Goal: Book appointment/travel/reservation

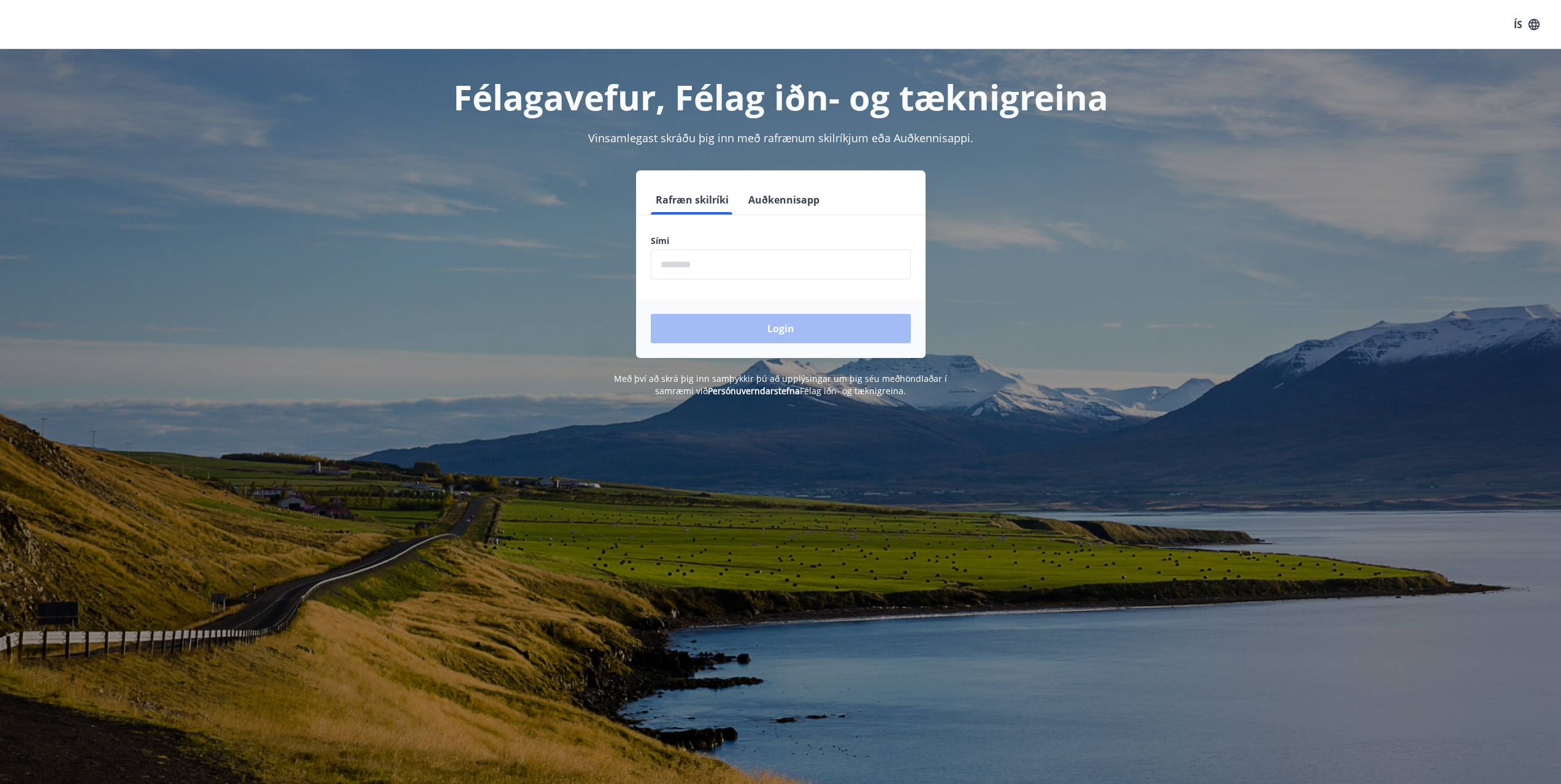
click at [741, 266] on input "phone" at bounding box center [780, 265] width 260 height 30
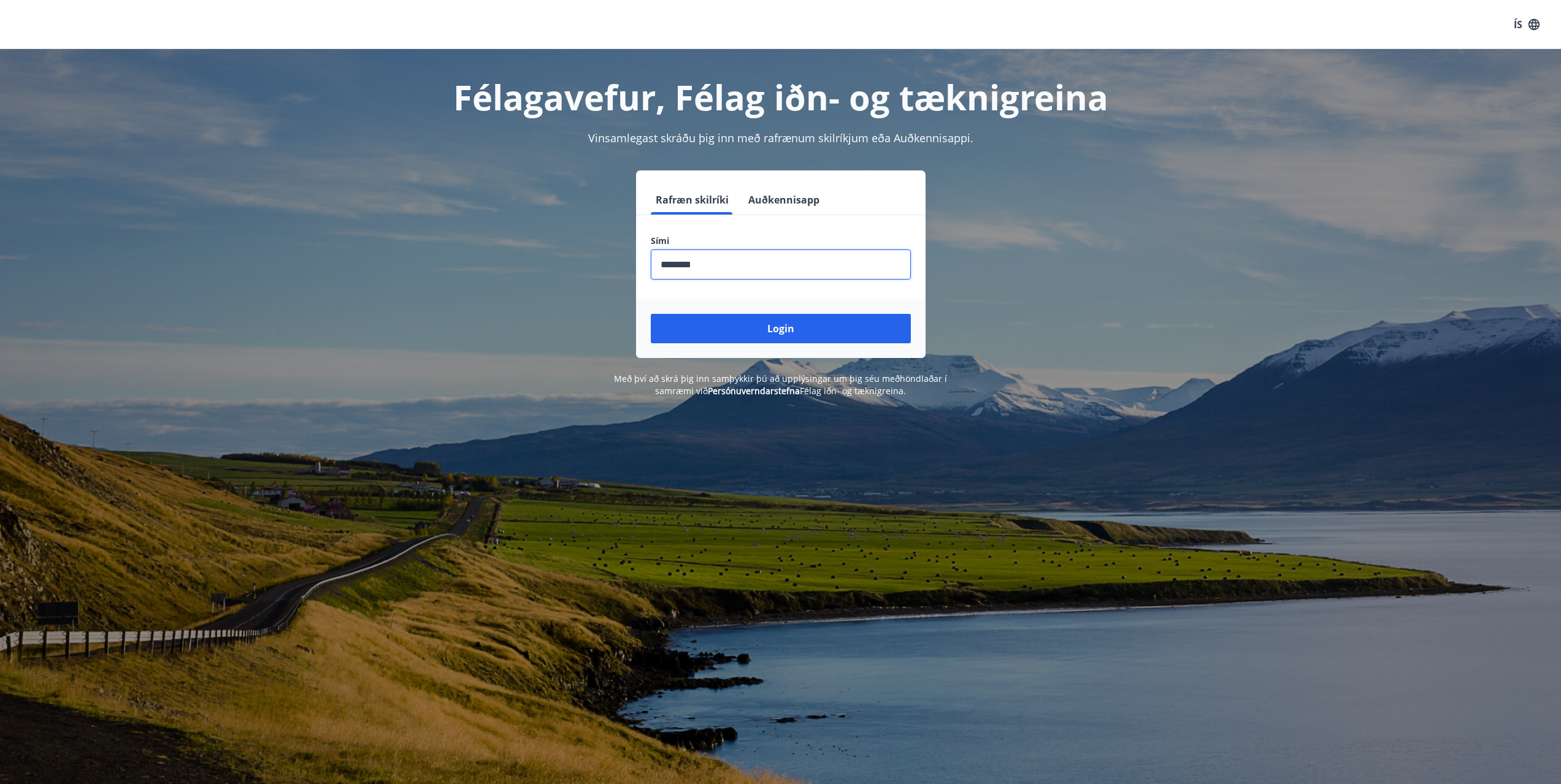
type input "********"
click at [651, 314] on button "Login" at bounding box center [780, 329] width 260 height 30
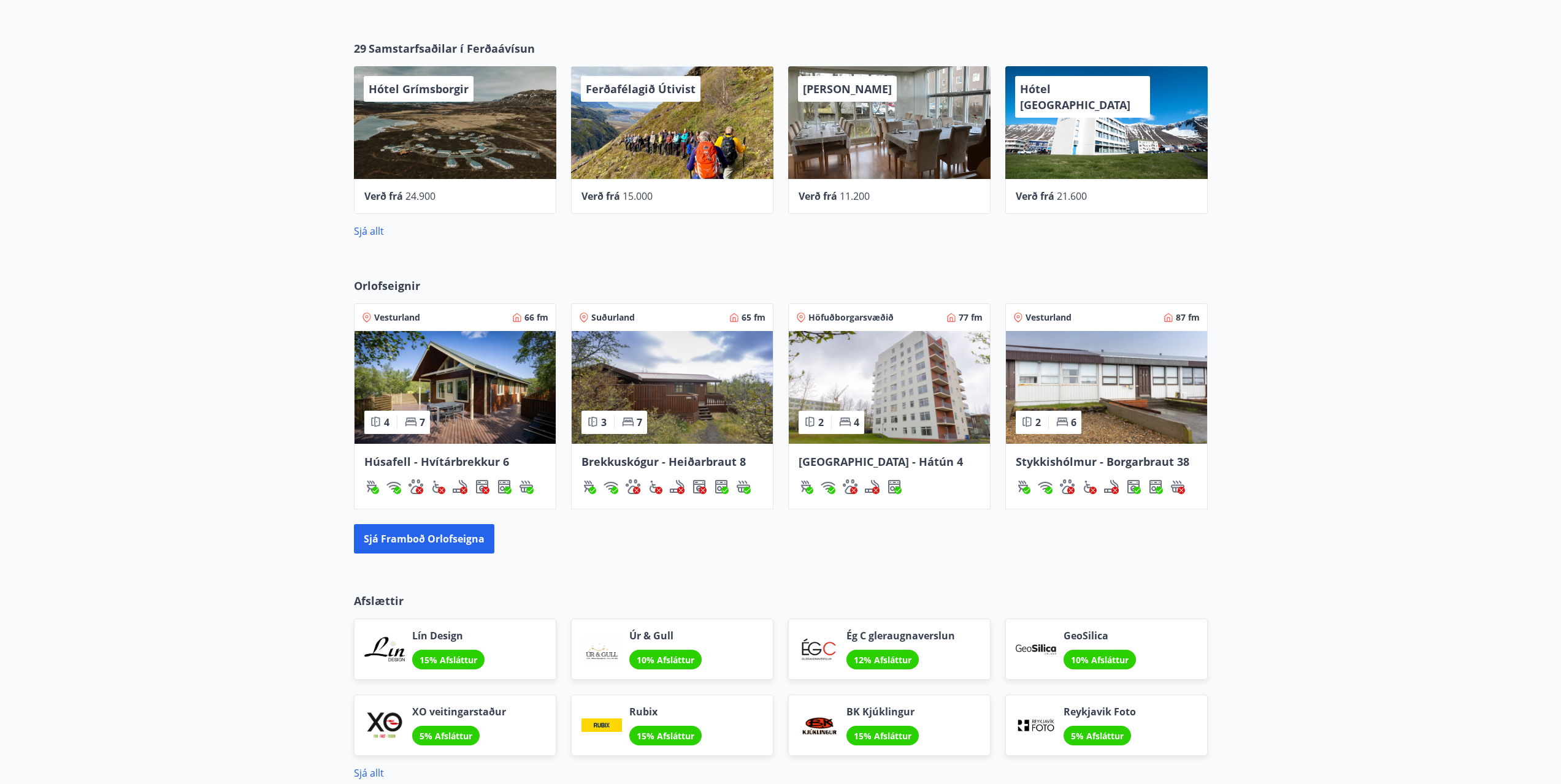
scroll to position [552, 0]
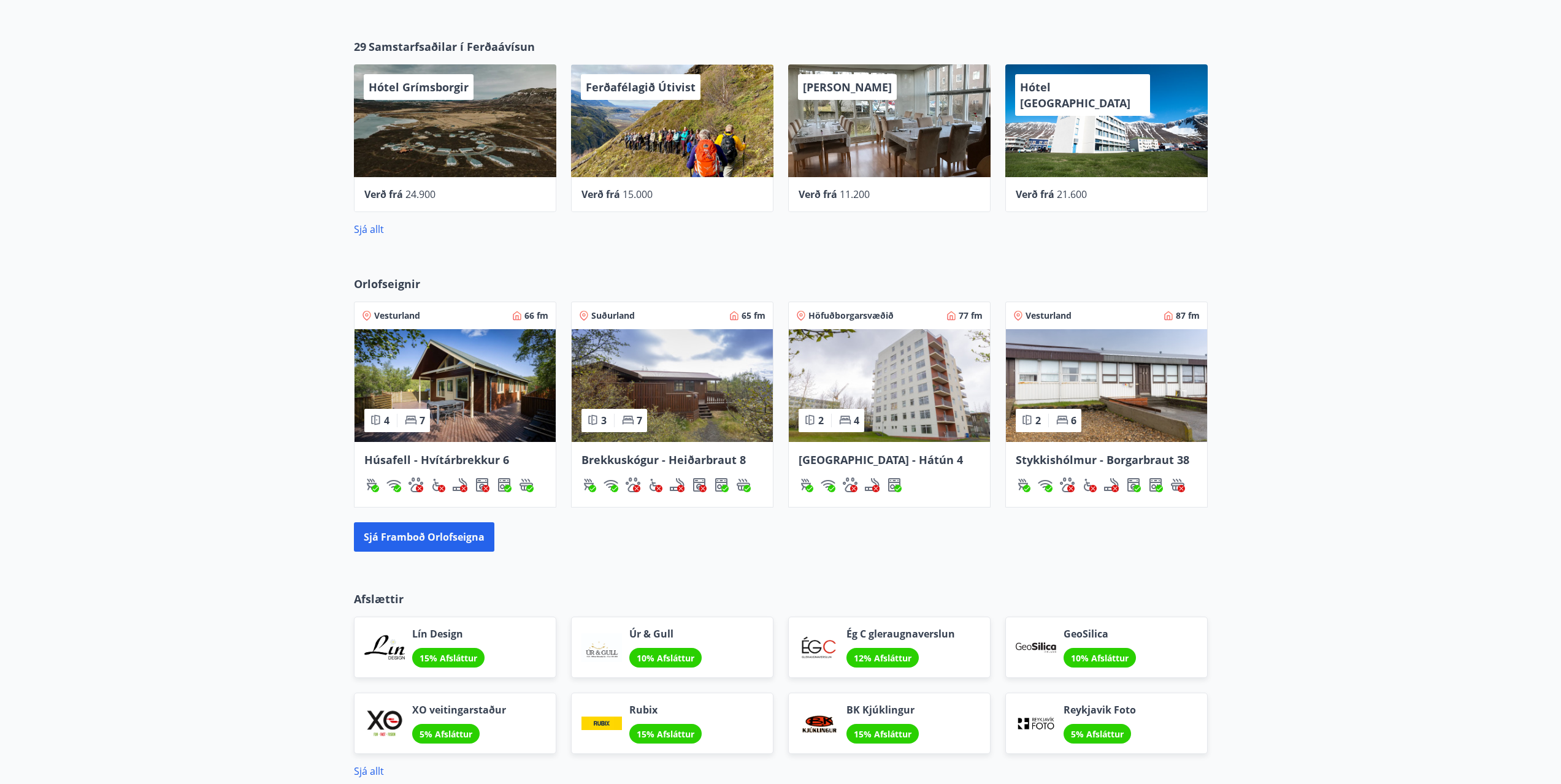
click at [391, 283] on span "Orlofseignir" at bounding box center [387, 283] width 66 height 16
click at [439, 536] on button "Sjá framboð orlofseigna" at bounding box center [424, 537] width 141 height 30
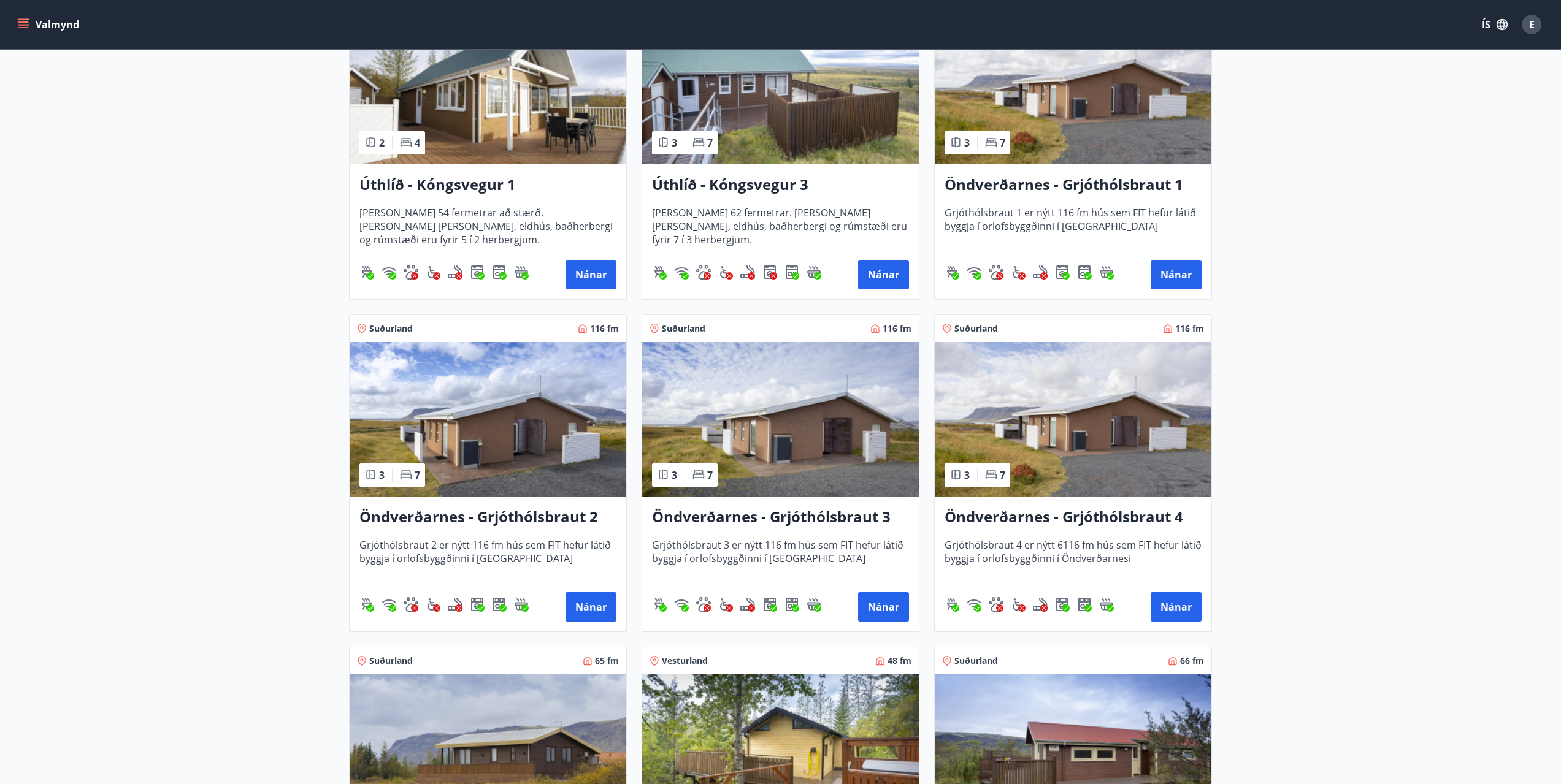
scroll to position [1900, 0]
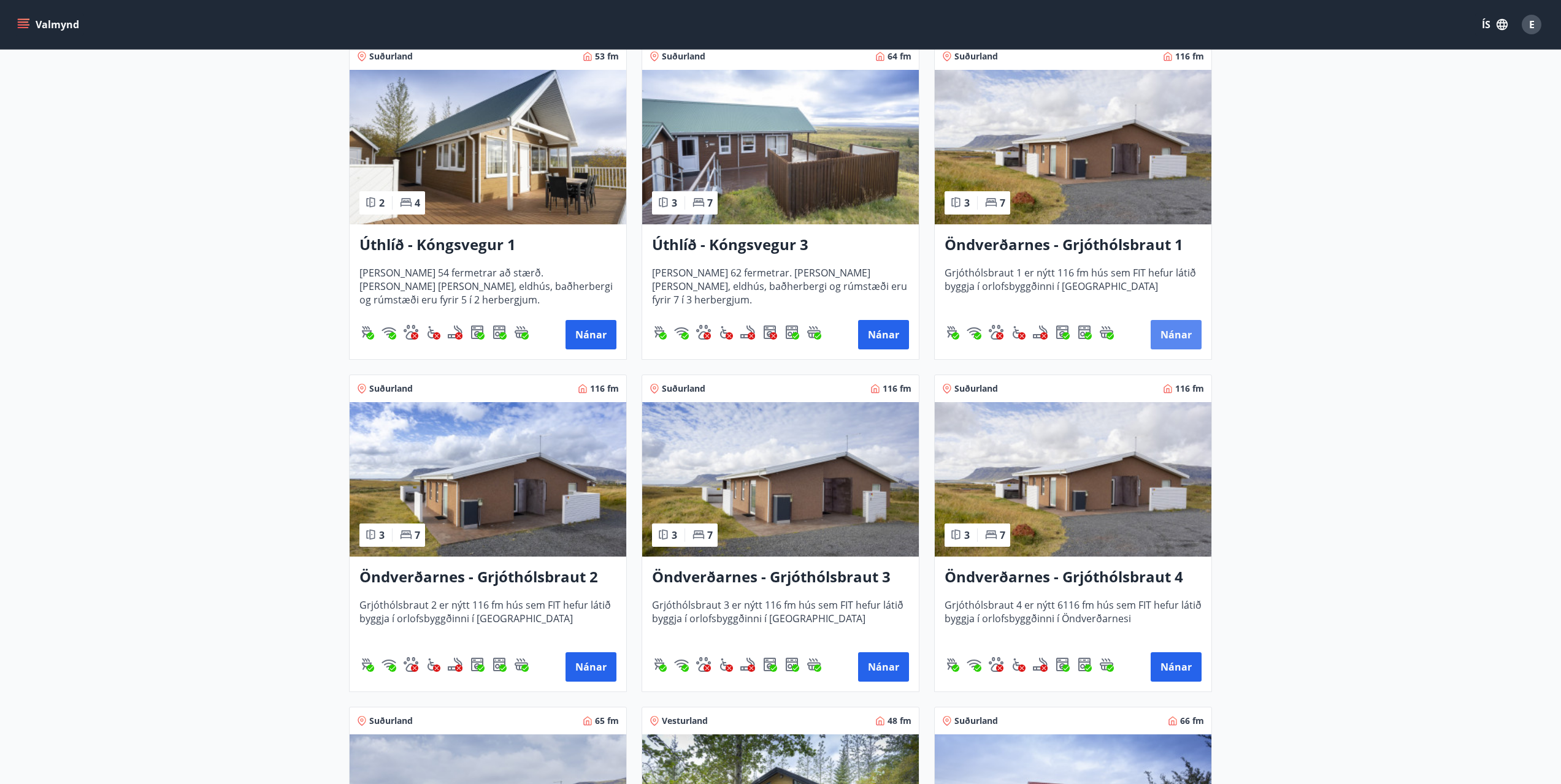
click at [1165, 333] on button "Nánar" at bounding box center [1175, 334] width 51 height 30
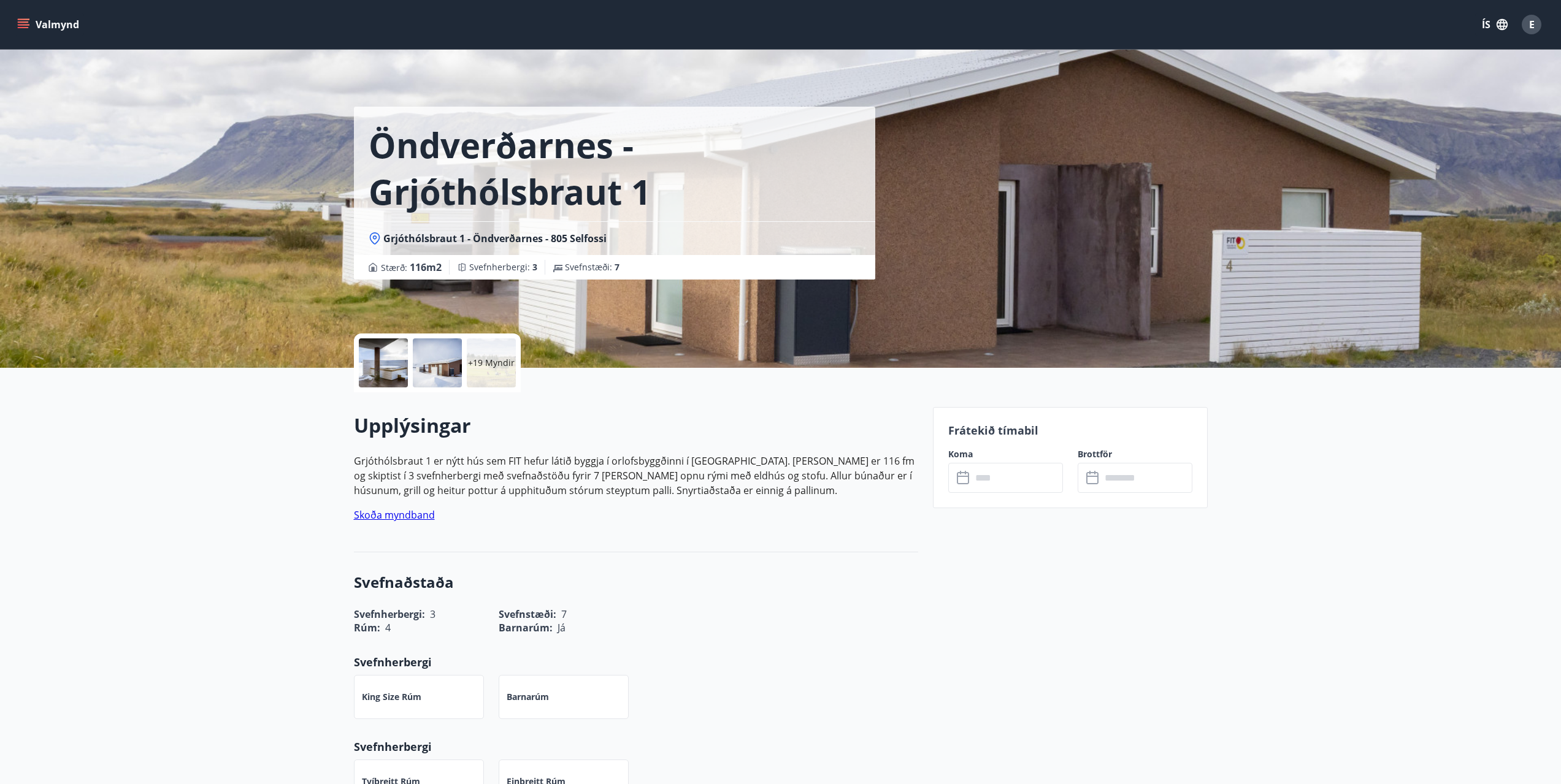
click at [378, 363] on div at bounding box center [384, 363] width 49 height 49
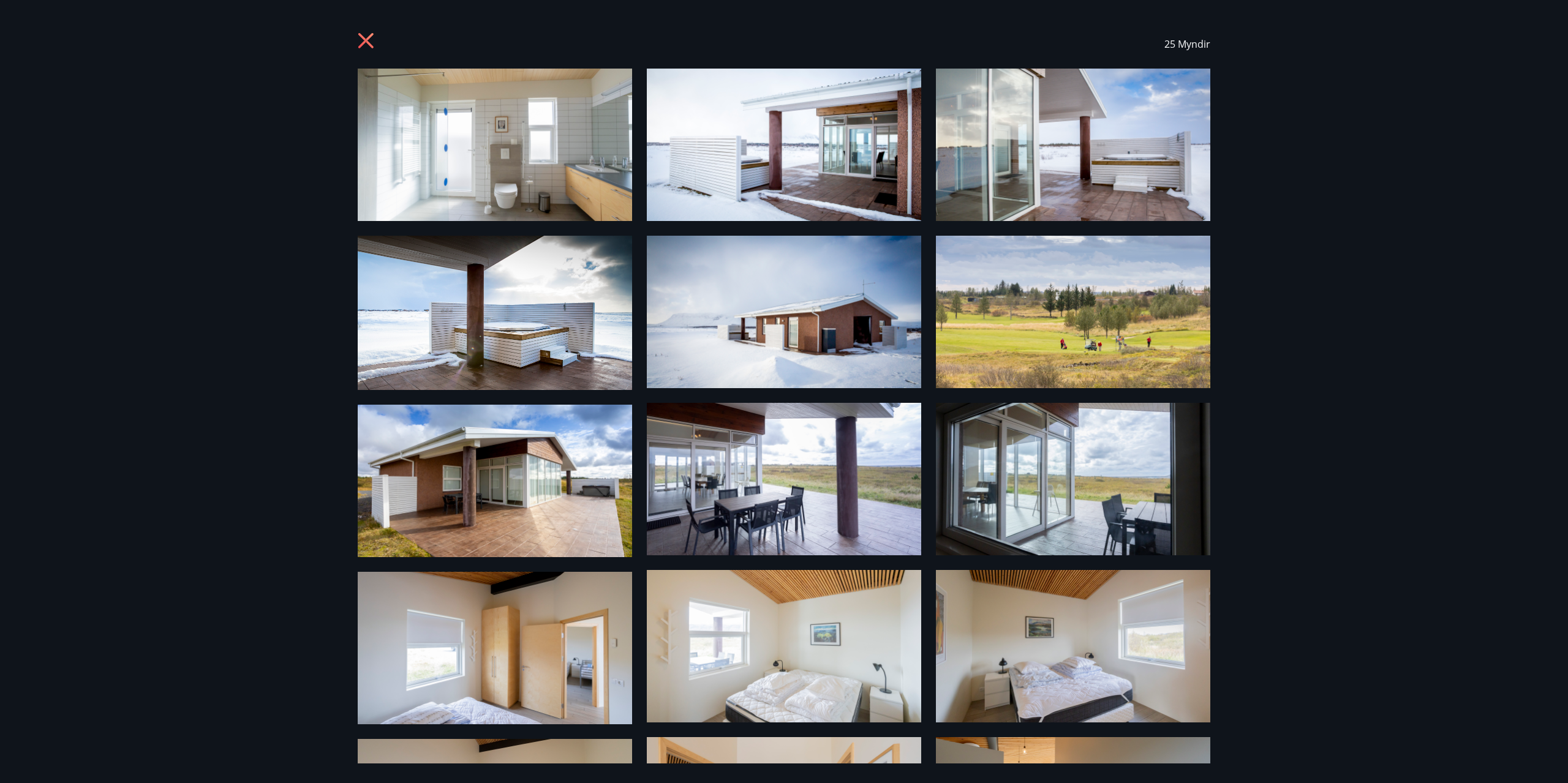
click at [506, 139] on img at bounding box center [495, 145] width 274 height 152
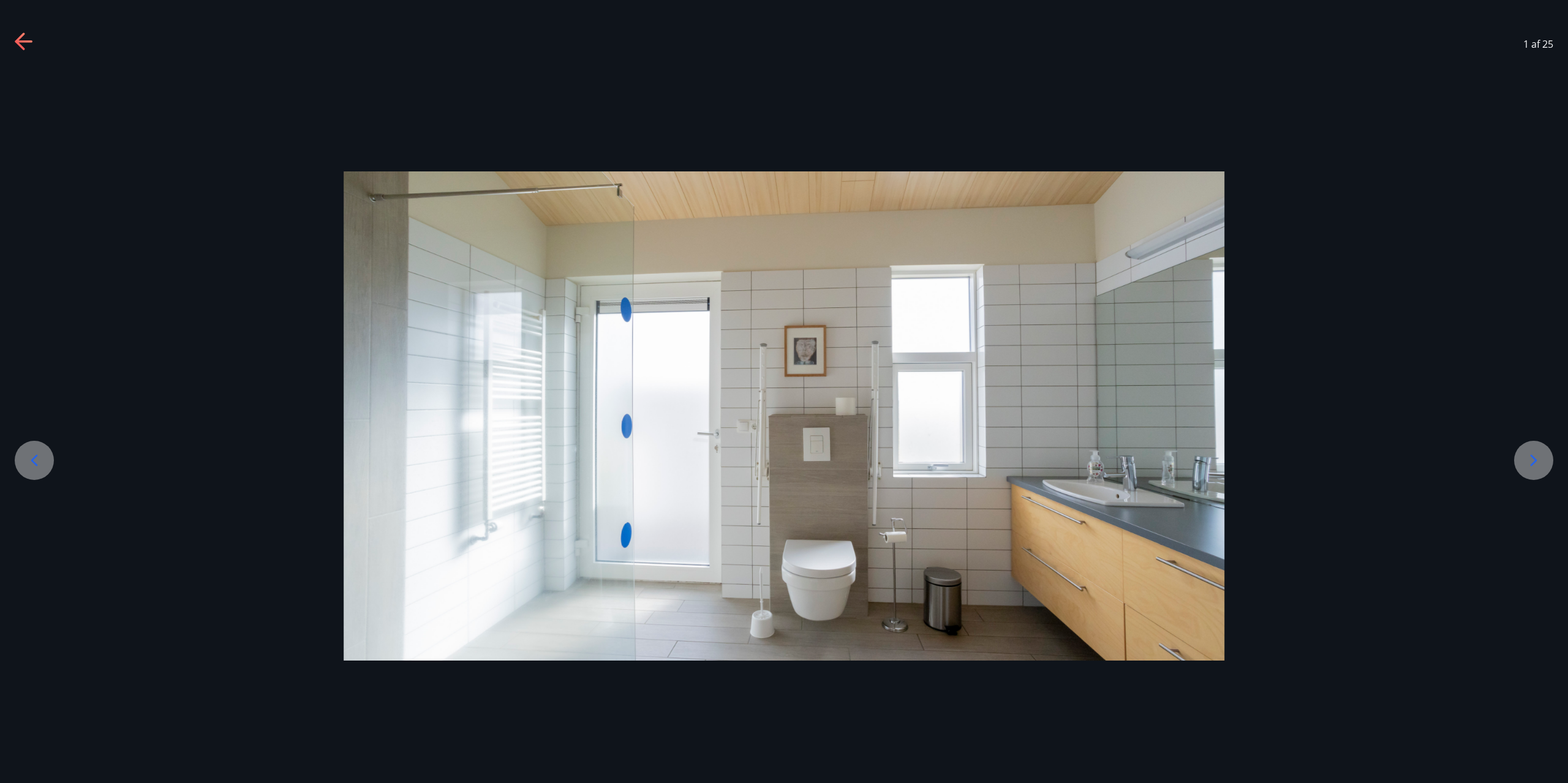
click at [1567, 497] on div at bounding box center [784, 416] width 1568 height 489
click at [1538, 466] on icon at bounding box center [1533, 460] width 20 height 20
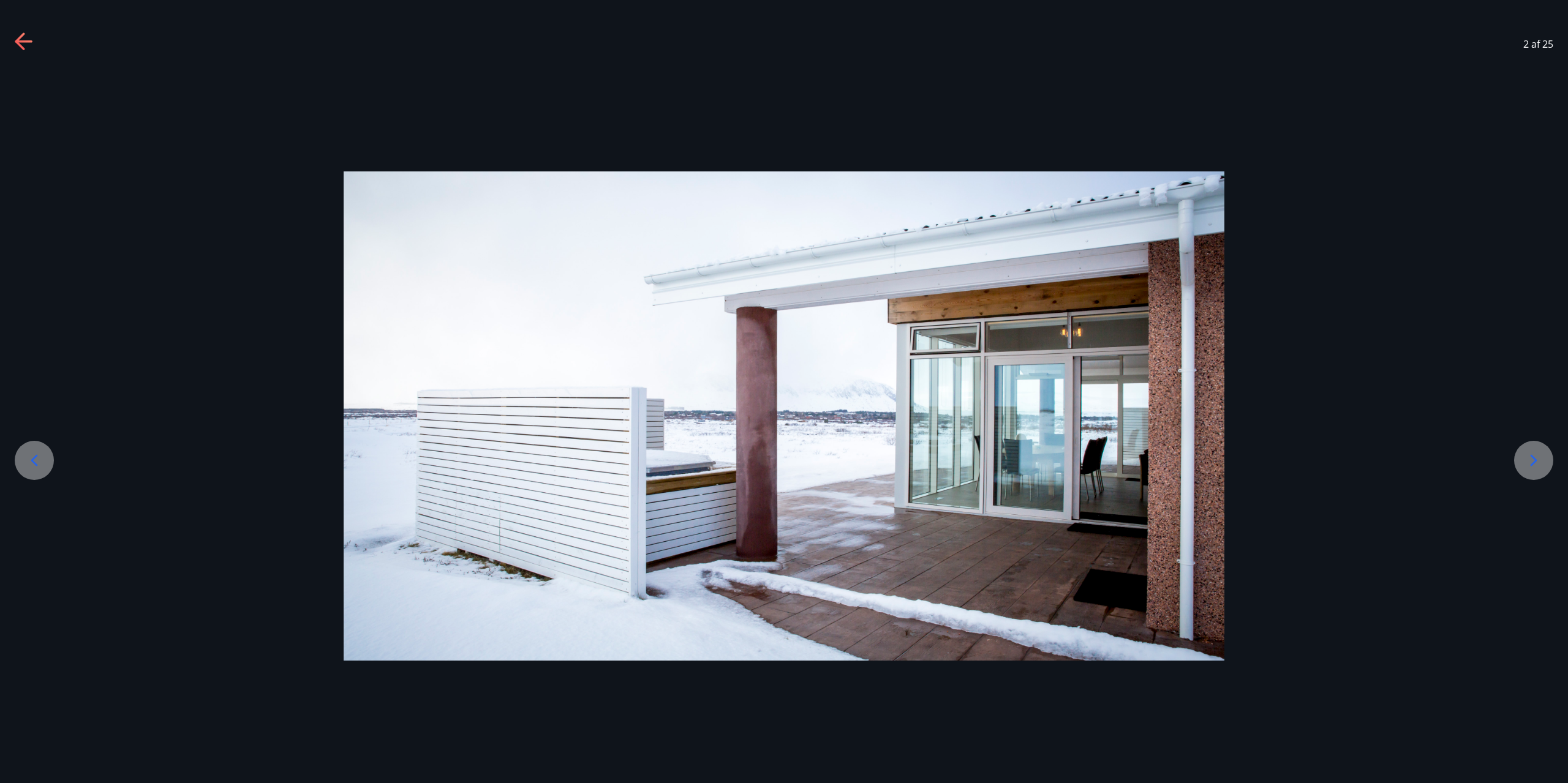
click at [1538, 466] on icon at bounding box center [1533, 460] width 20 height 20
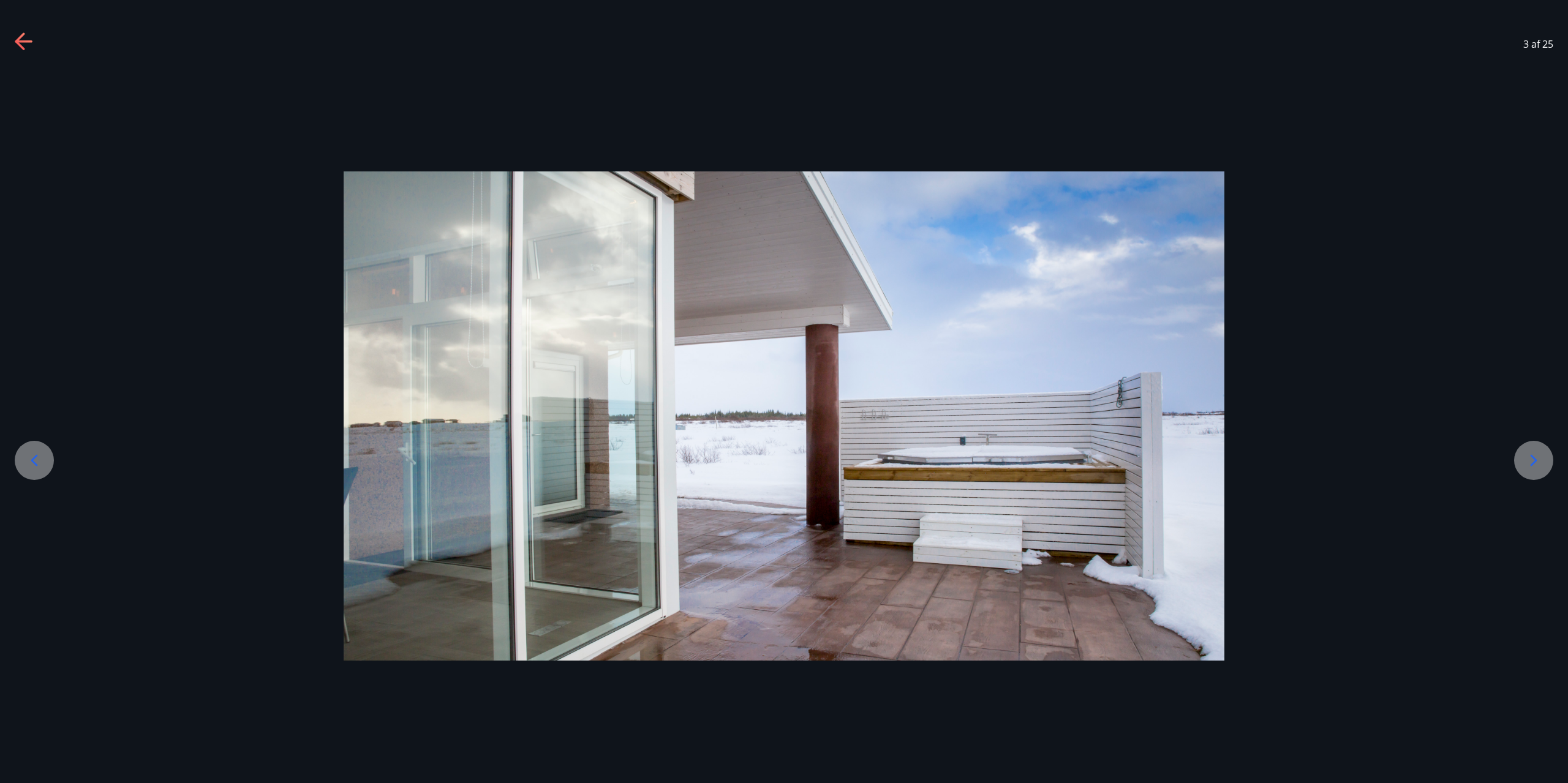
click at [1538, 466] on icon at bounding box center [1533, 460] width 20 height 20
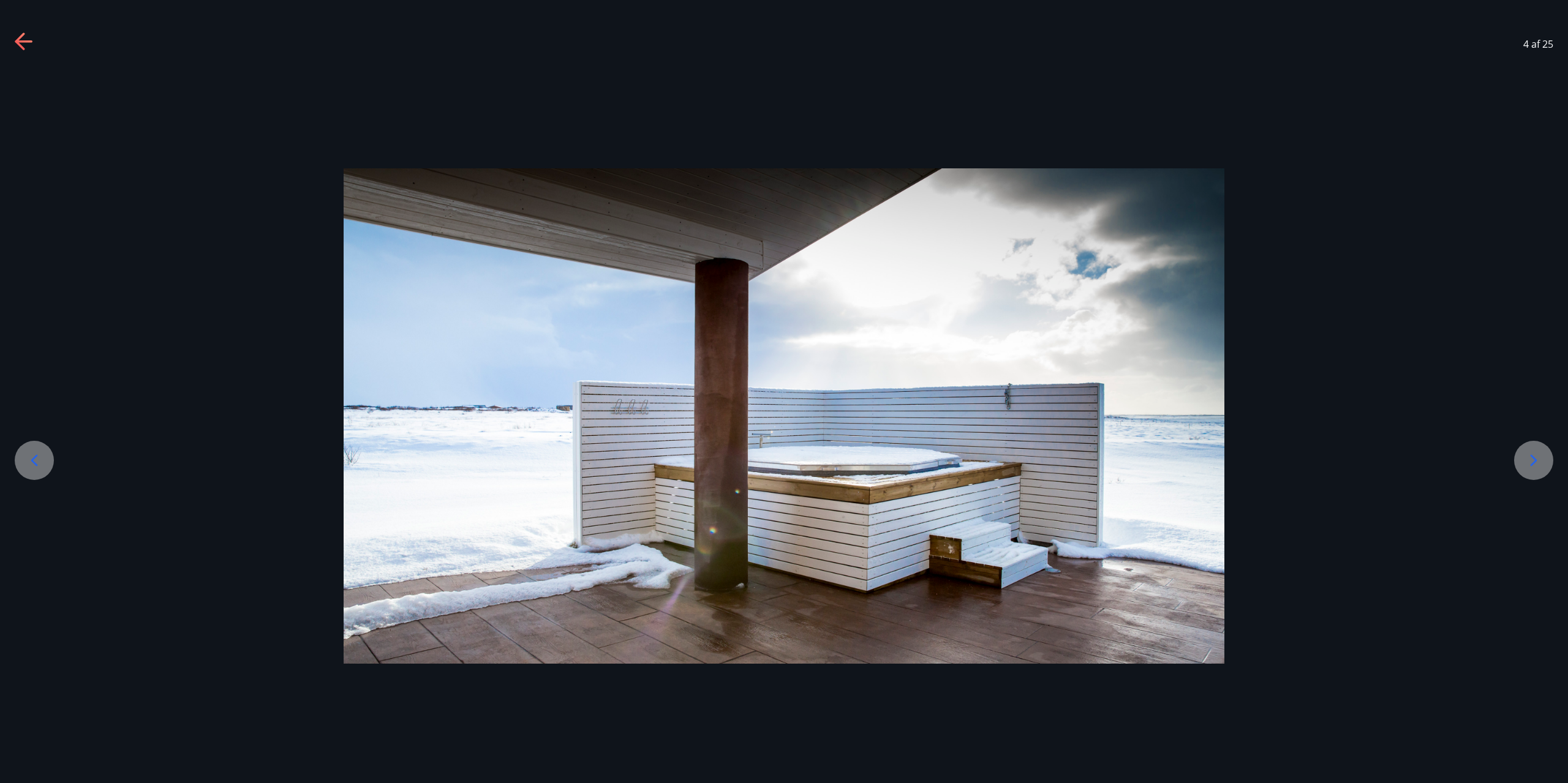
click at [26, 471] on div at bounding box center [34, 460] width 39 height 39
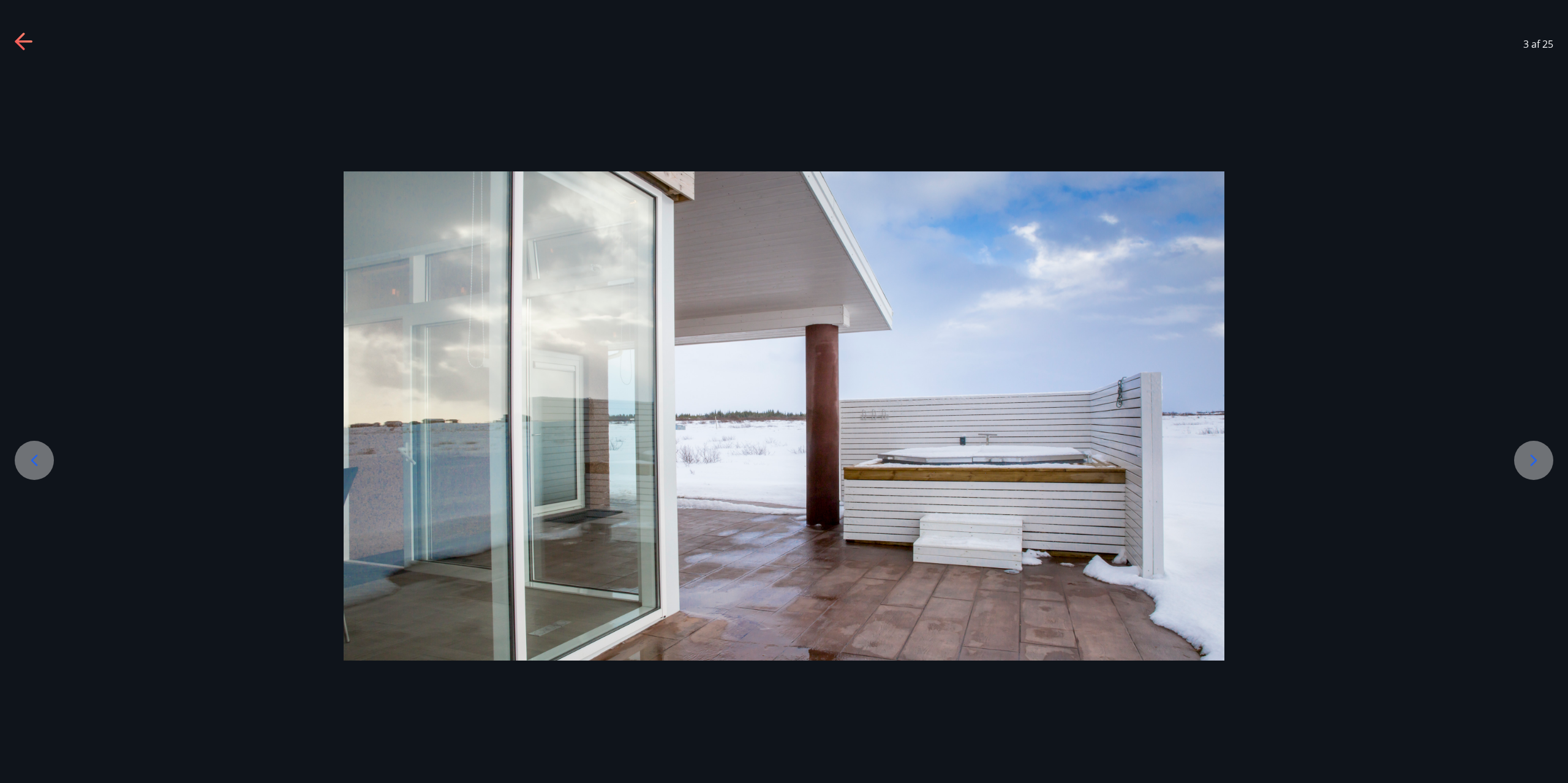
click at [26, 471] on div at bounding box center [34, 460] width 39 height 39
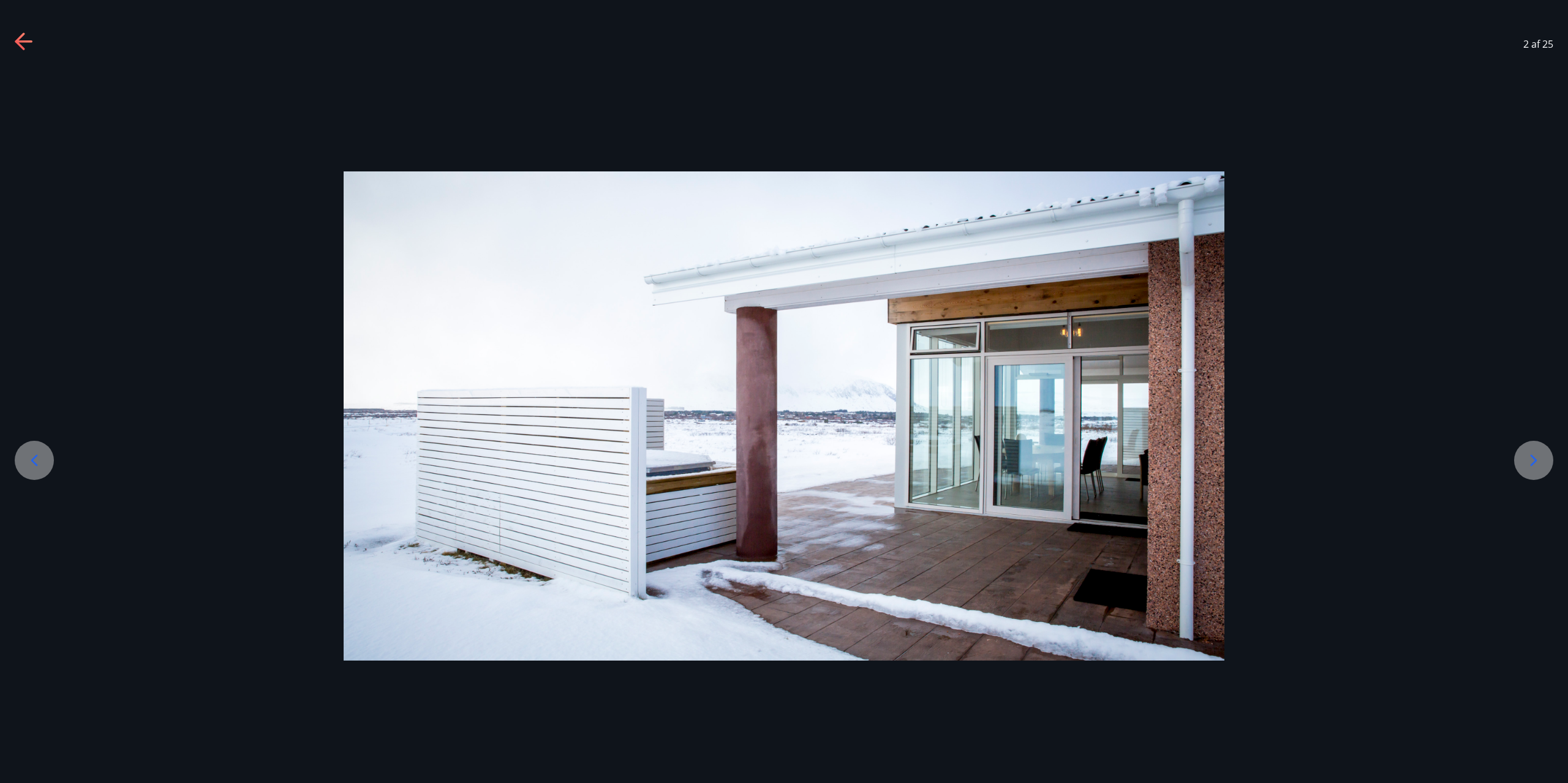
click at [26, 471] on div at bounding box center [34, 460] width 39 height 39
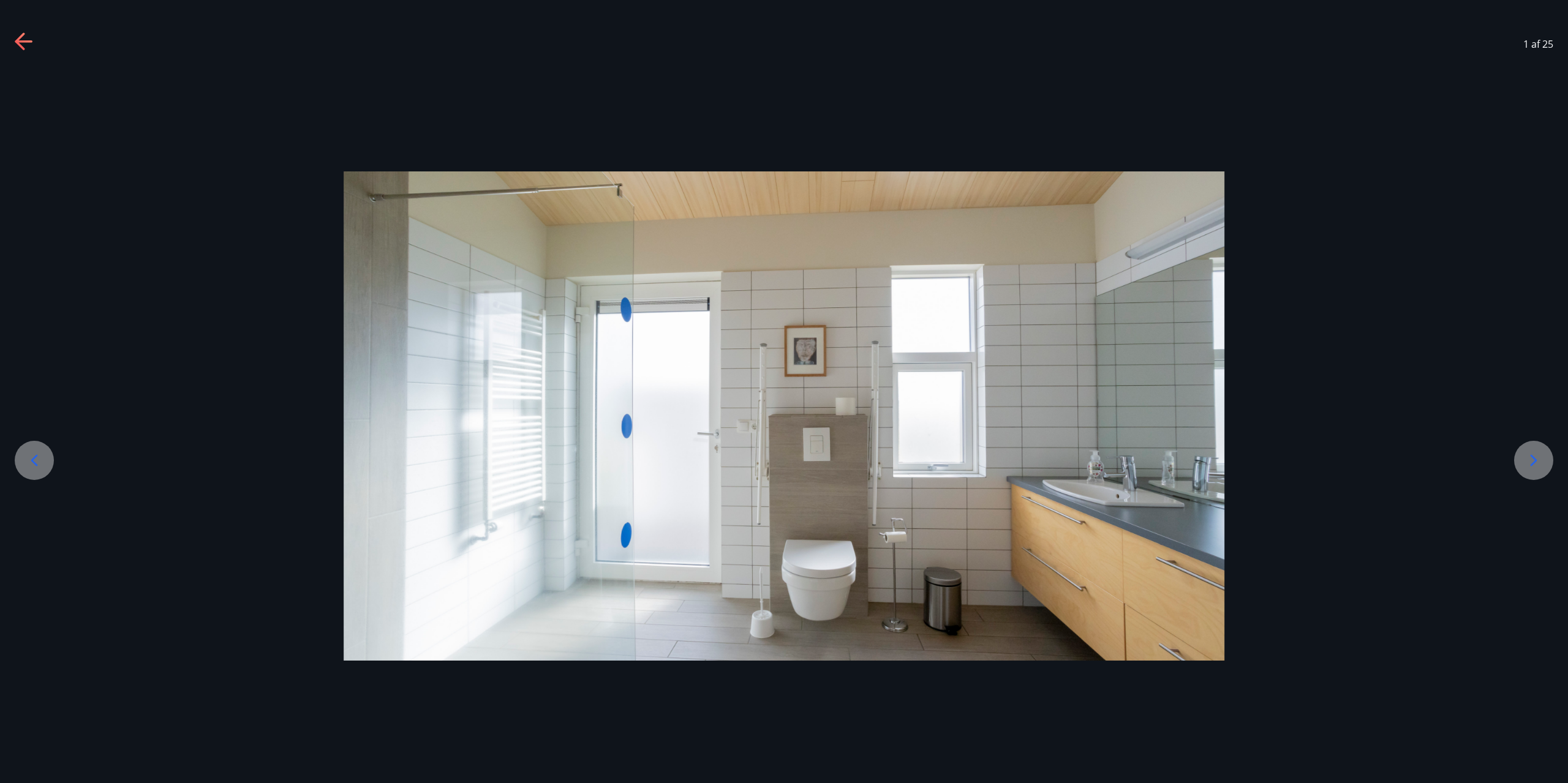
click at [1545, 455] on div at bounding box center [1534, 460] width 39 height 39
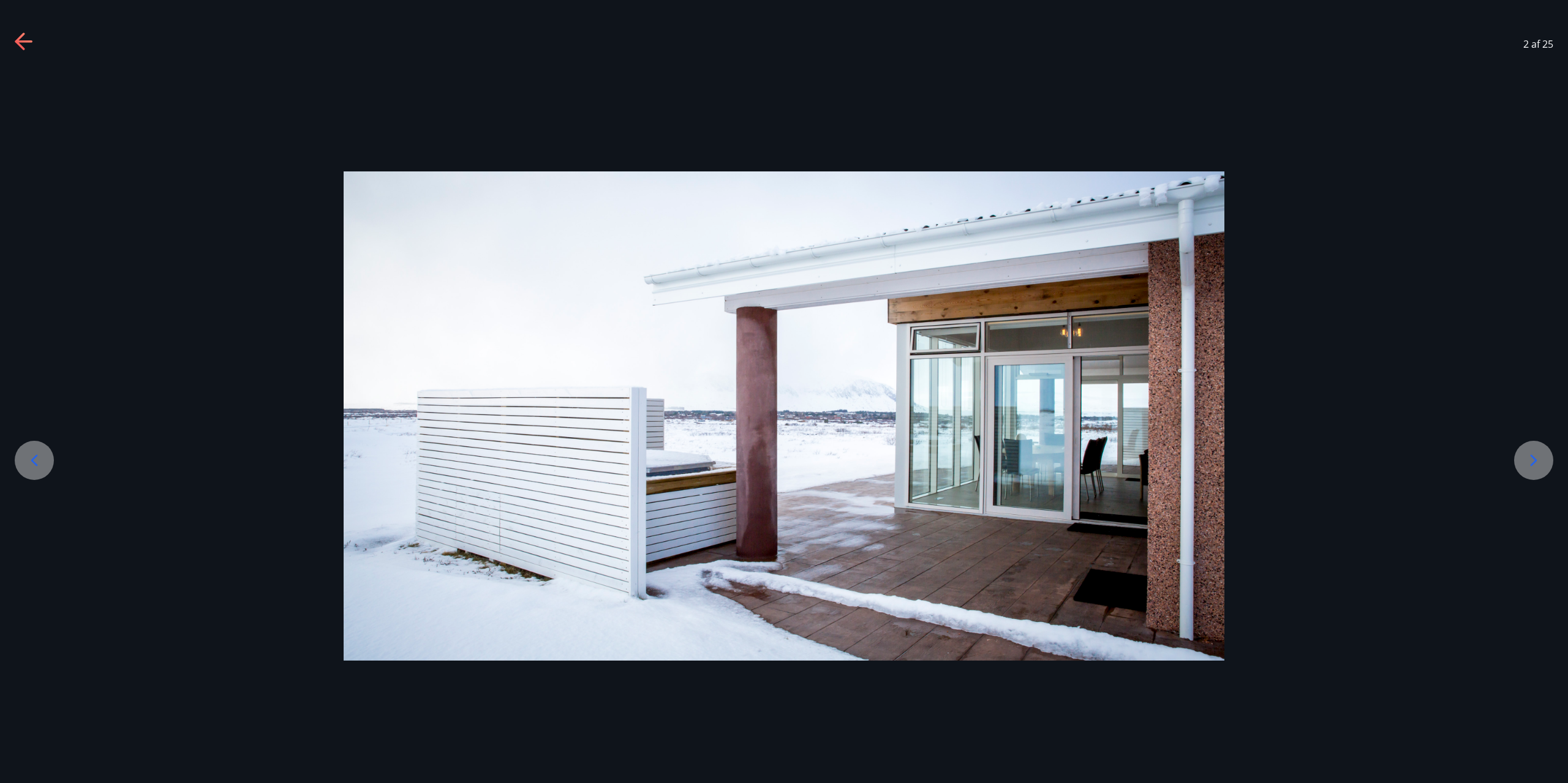
click at [1545, 460] on div at bounding box center [1534, 460] width 39 height 39
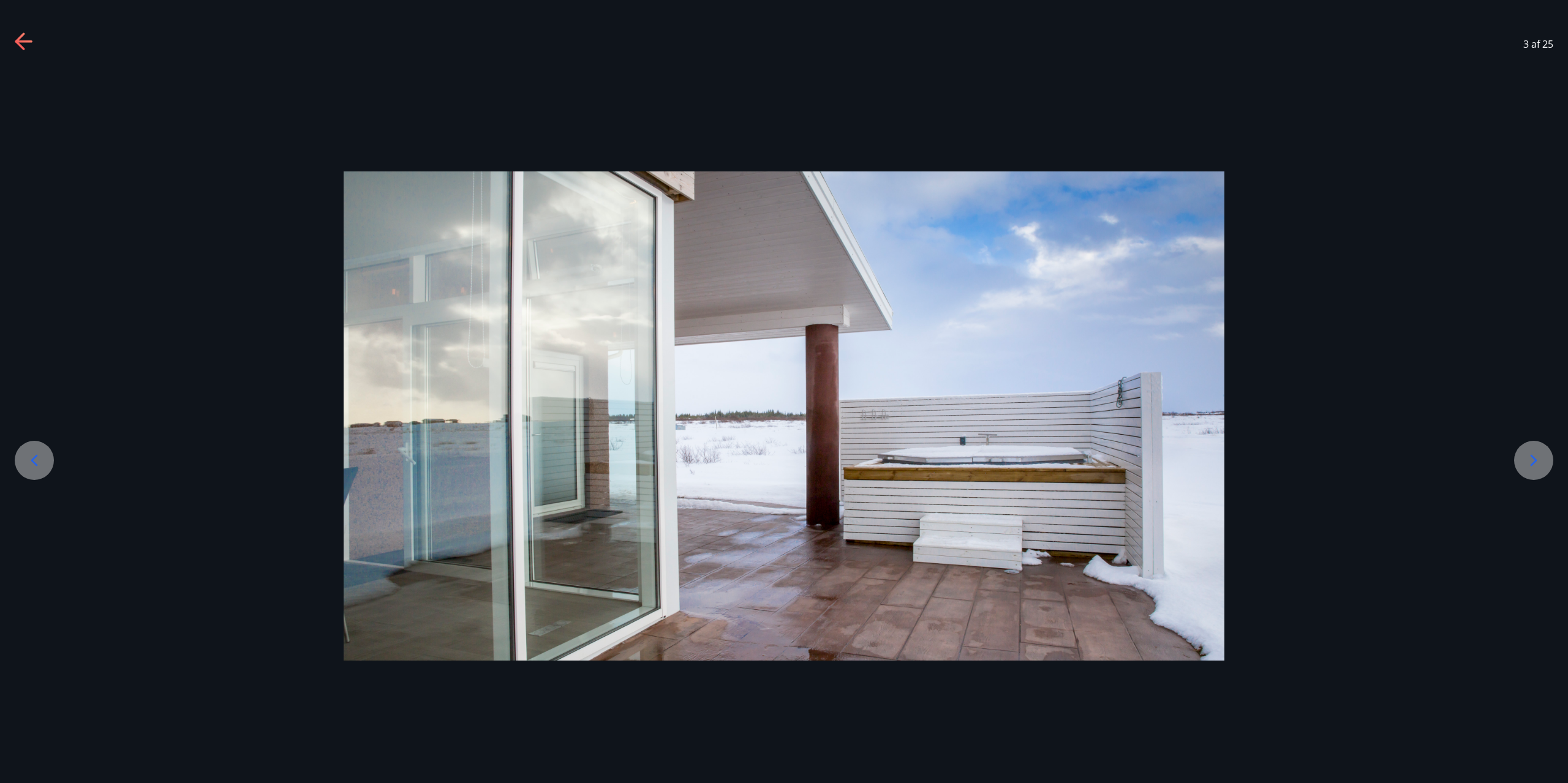
click at [1544, 459] on div at bounding box center [1534, 460] width 39 height 39
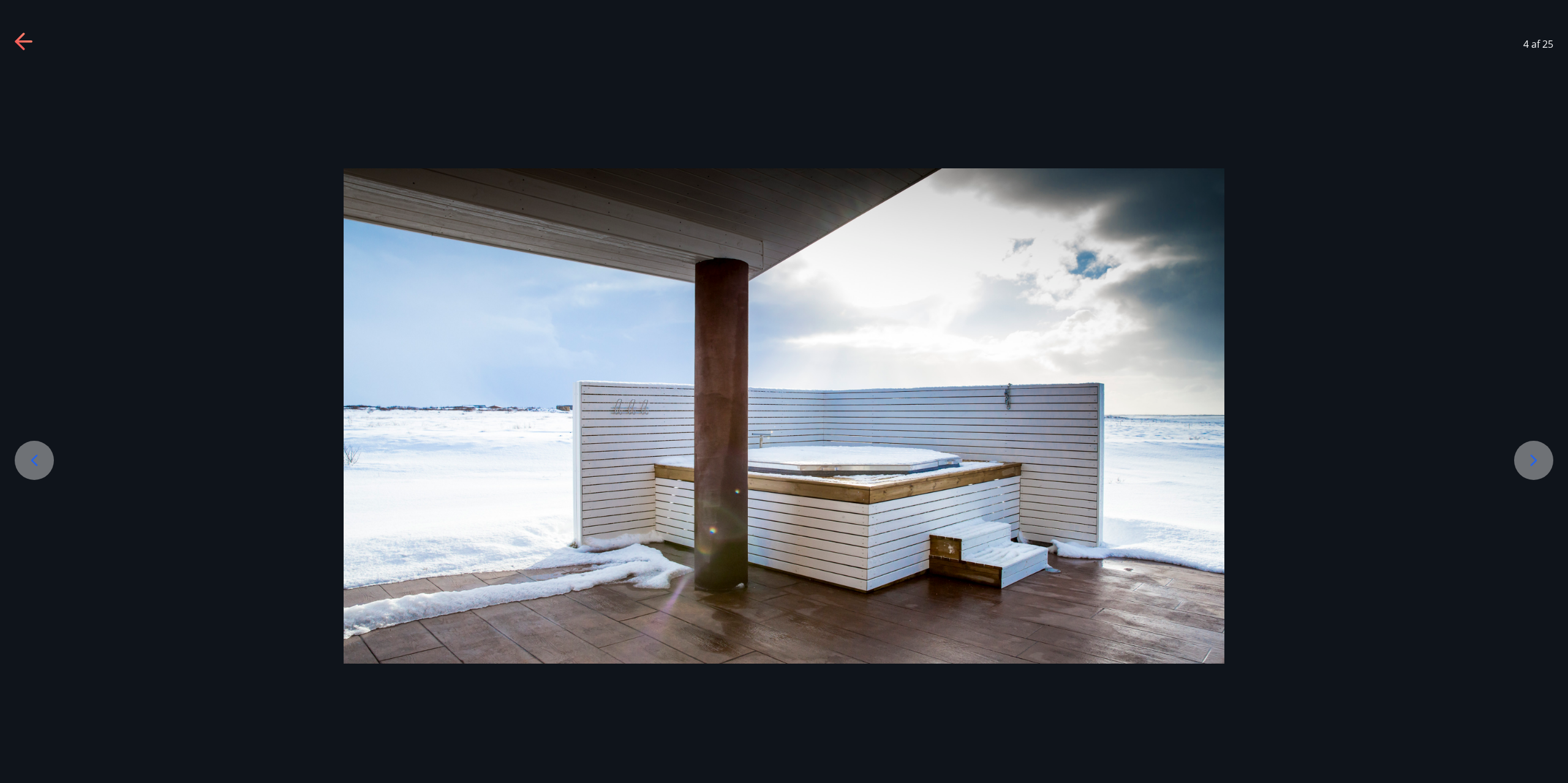
click at [1544, 459] on div at bounding box center [1534, 460] width 39 height 39
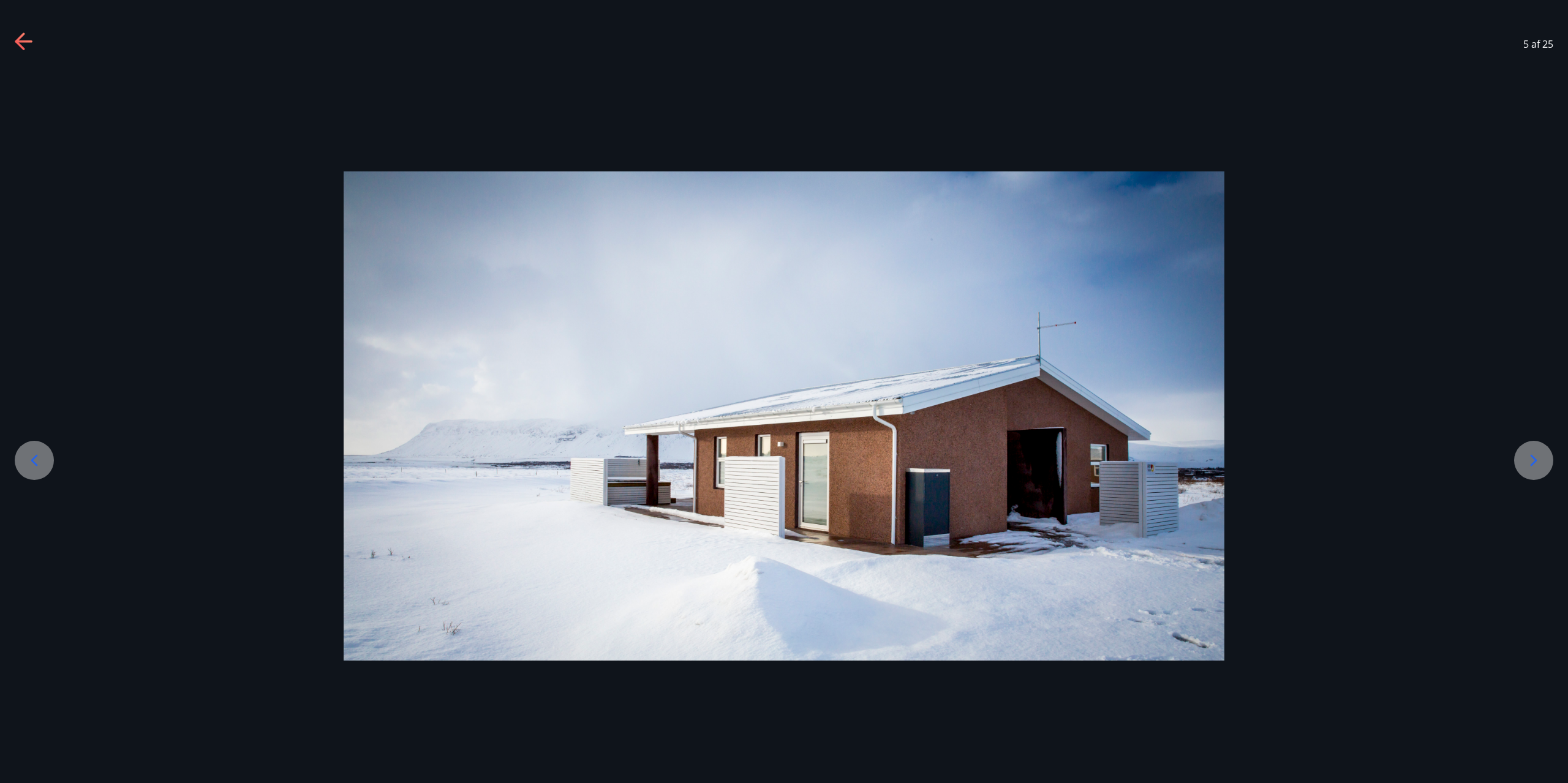
click at [1542, 455] on icon at bounding box center [1533, 460] width 20 height 20
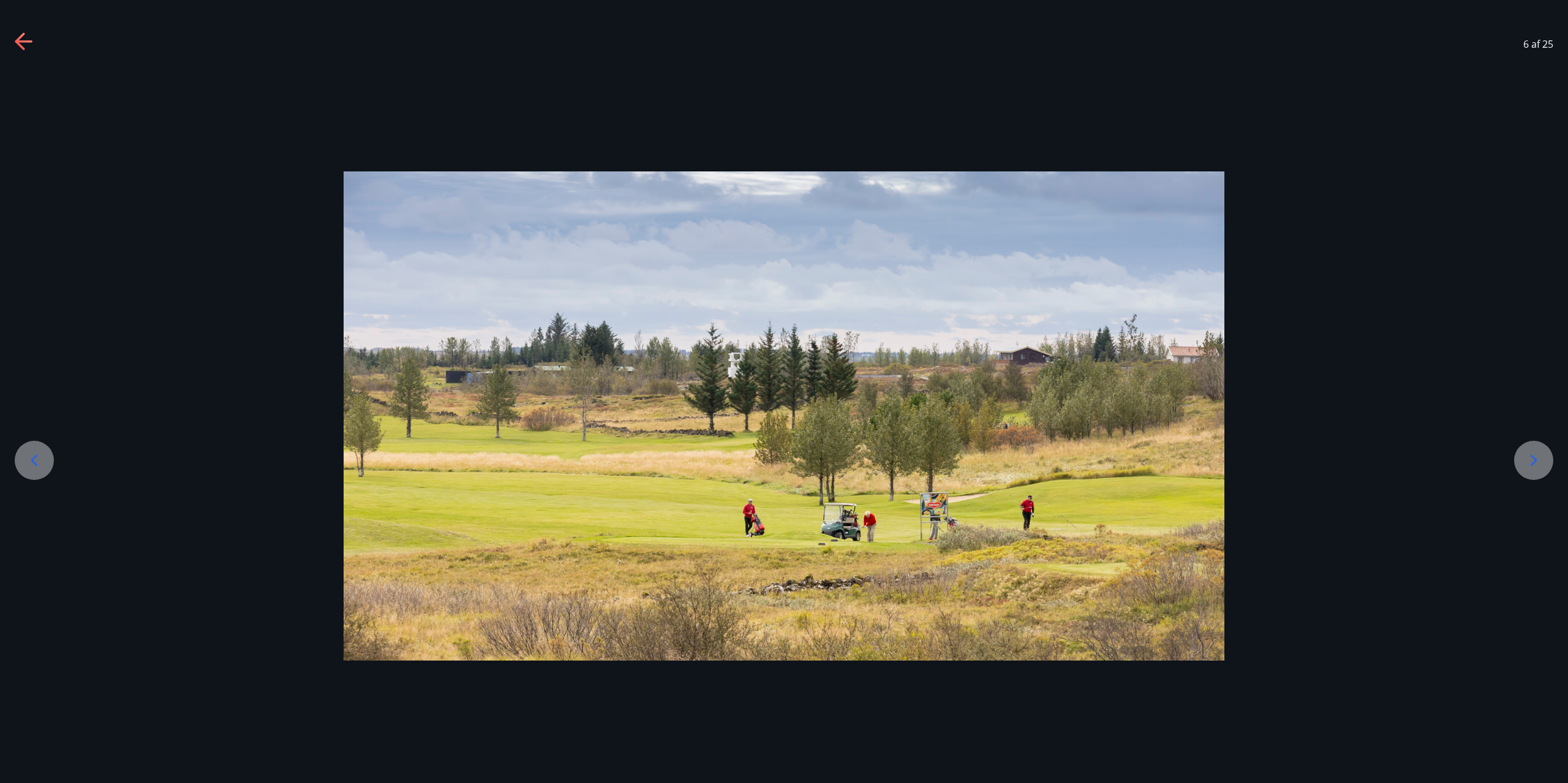
click at [1542, 455] on icon at bounding box center [1533, 460] width 20 height 20
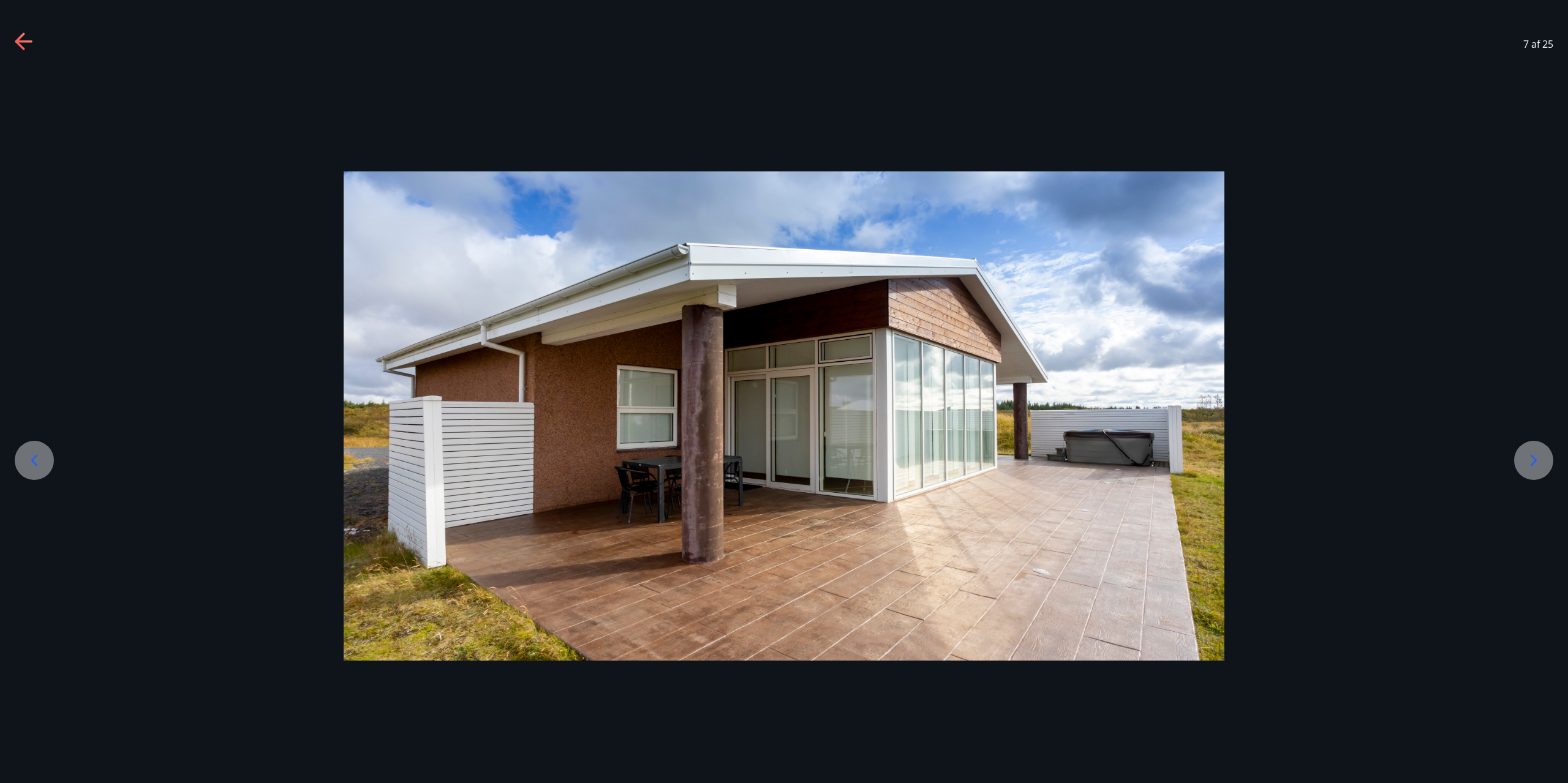
click at [1542, 455] on icon at bounding box center [1533, 460] width 20 height 20
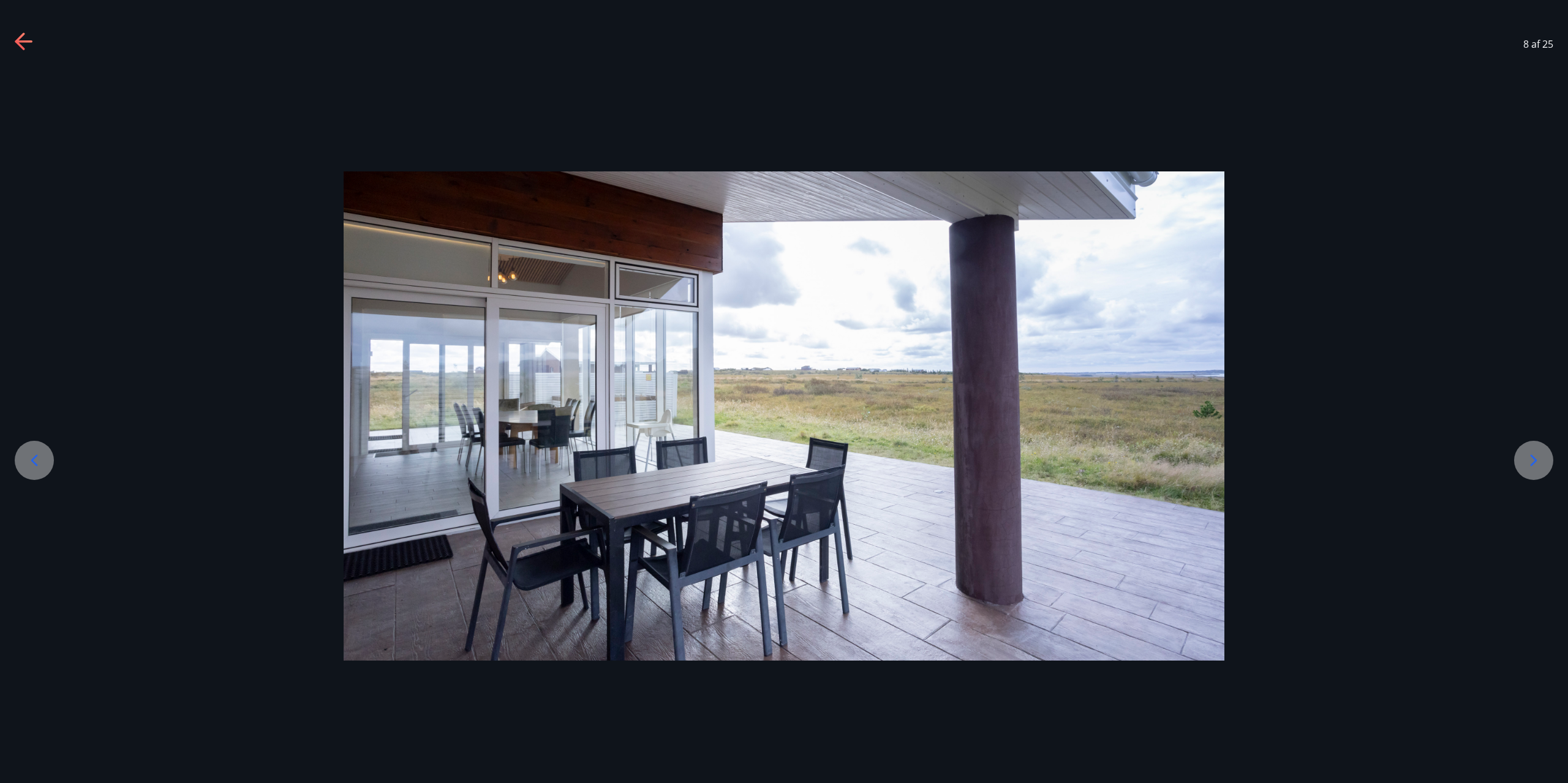
click at [1542, 455] on icon at bounding box center [1533, 460] width 20 height 20
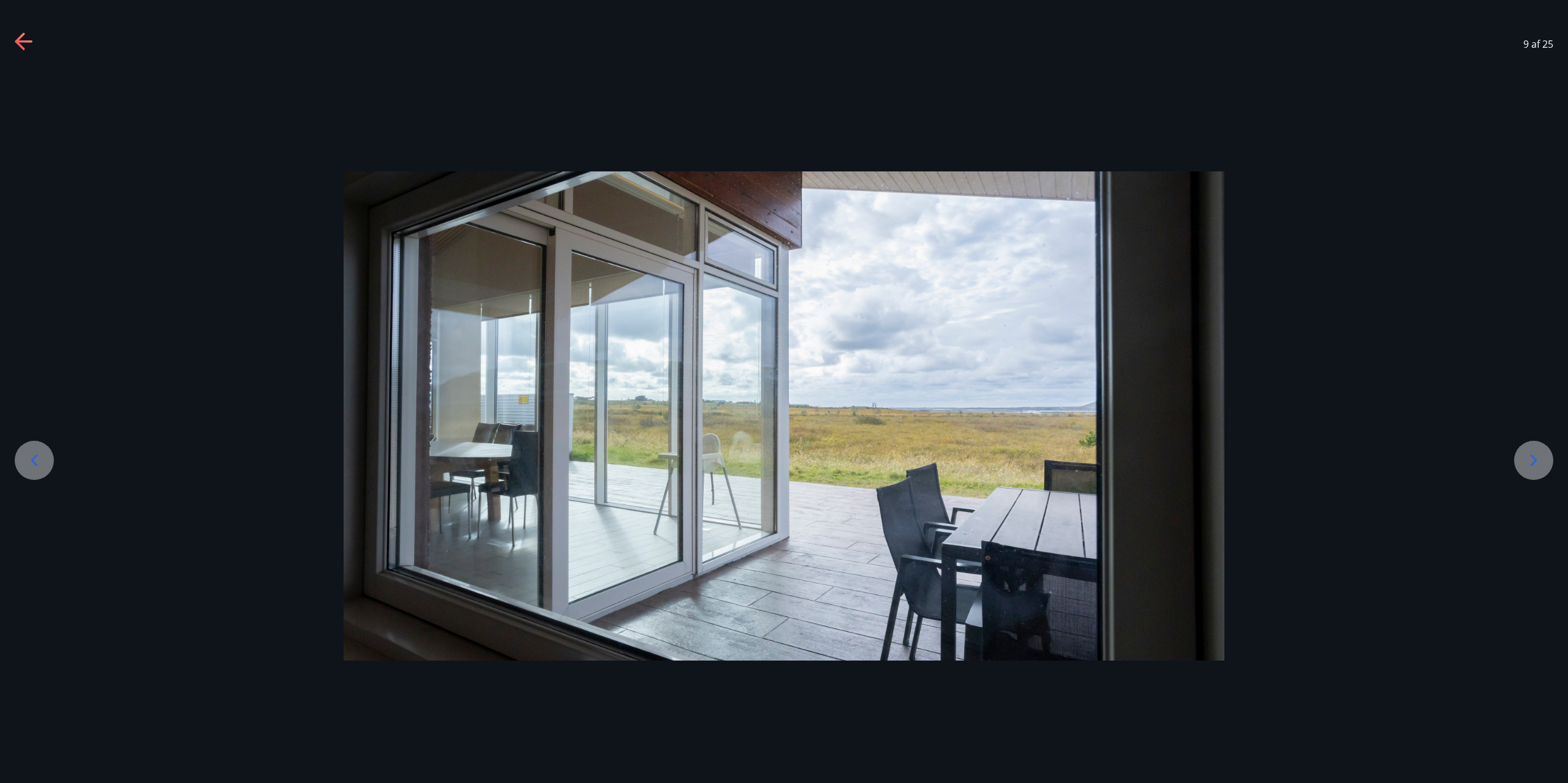
click at [1542, 455] on icon at bounding box center [1533, 460] width 20 height 20
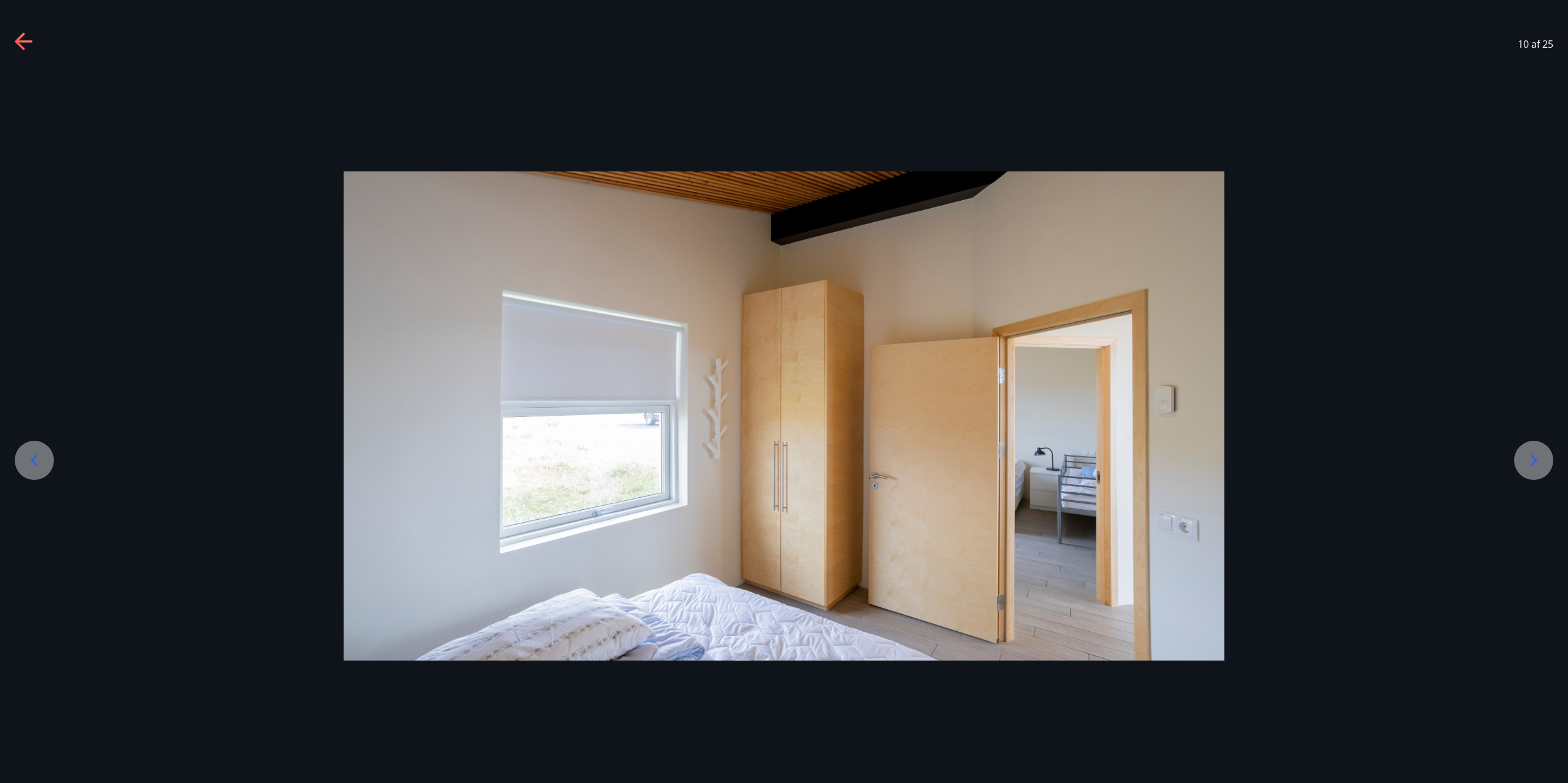
click at [1542, 455] on icon at bounding box center [1533, 460] width 20 height 20
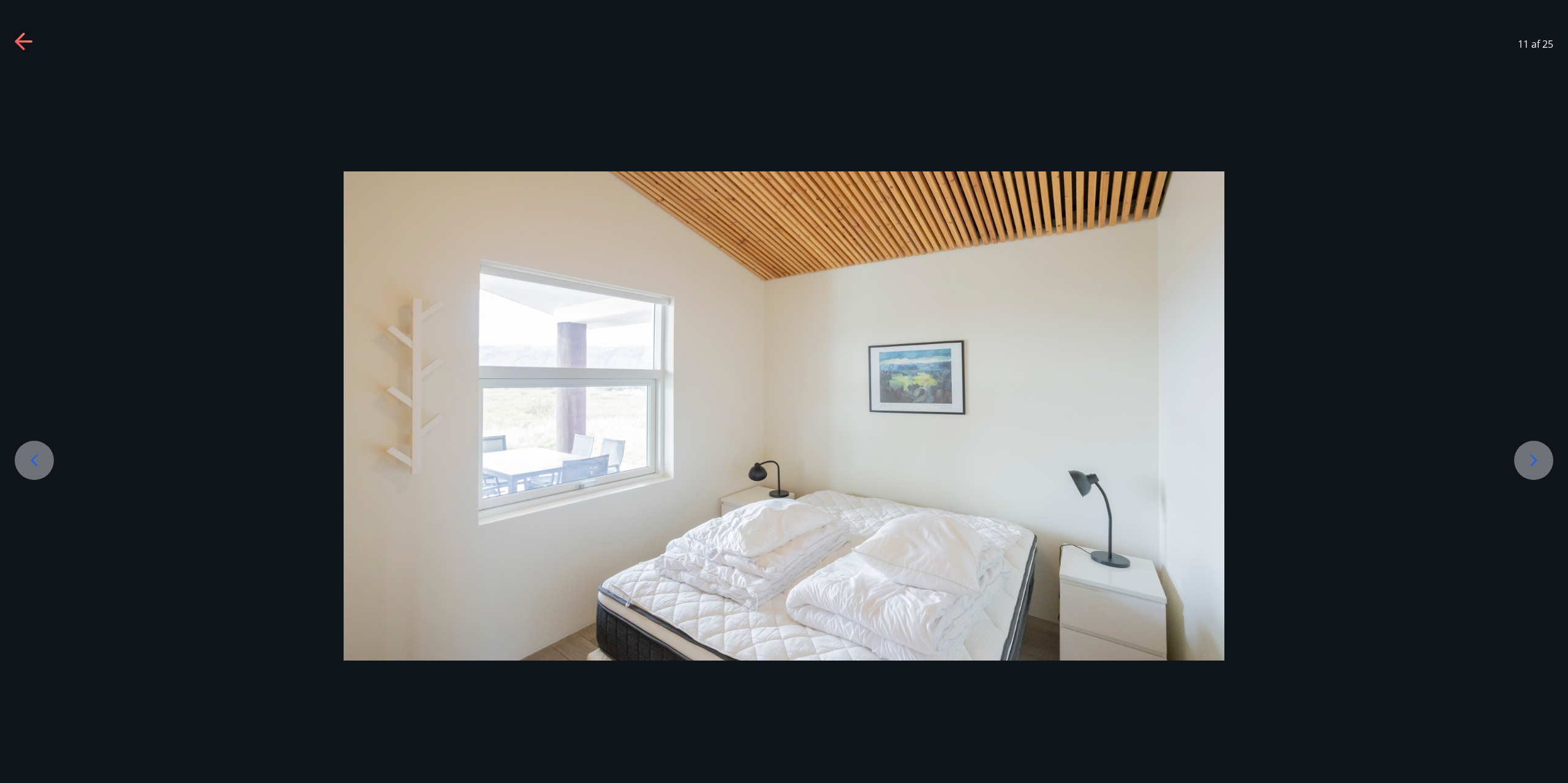
drag, startPoint x: 47, startPoint y: 454, endPoint x: 56, endPoint y: 462, distance: 12.0
click at [56, 462] on div at bounding box center [784, 416] width 1568 height 695
click at [26, 462] on icon at bounding box center [34, 460] width 20 height 20
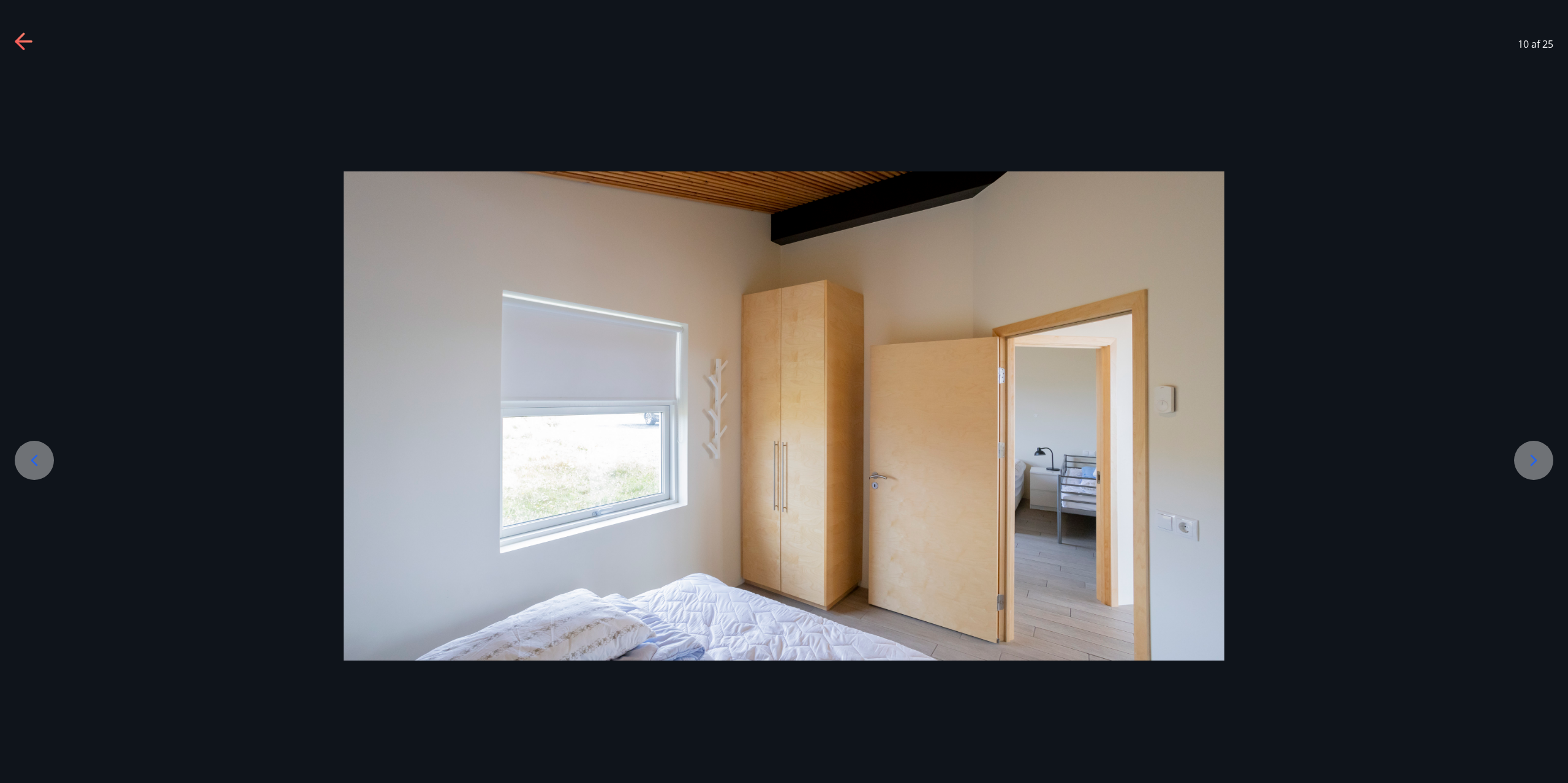
click at [1548, 445] on div at bounding box center [784, 416] width 1568 height 489
click at [1524, 459] on icon at bounding box center [1533, 460] width 20 height 20
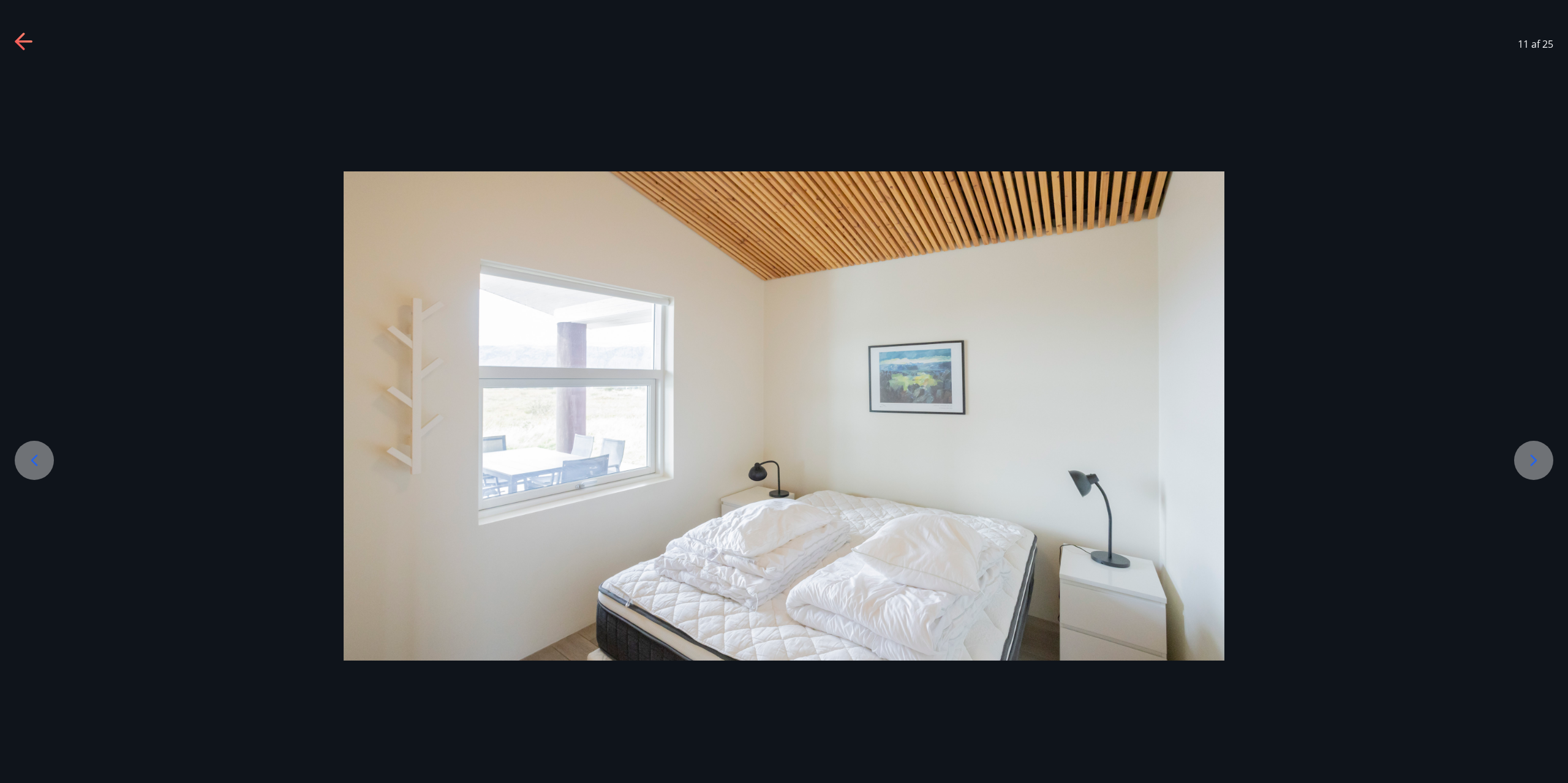
click at [1524, 455] on icon at bounding box center [1533, 460] width 20 height 20
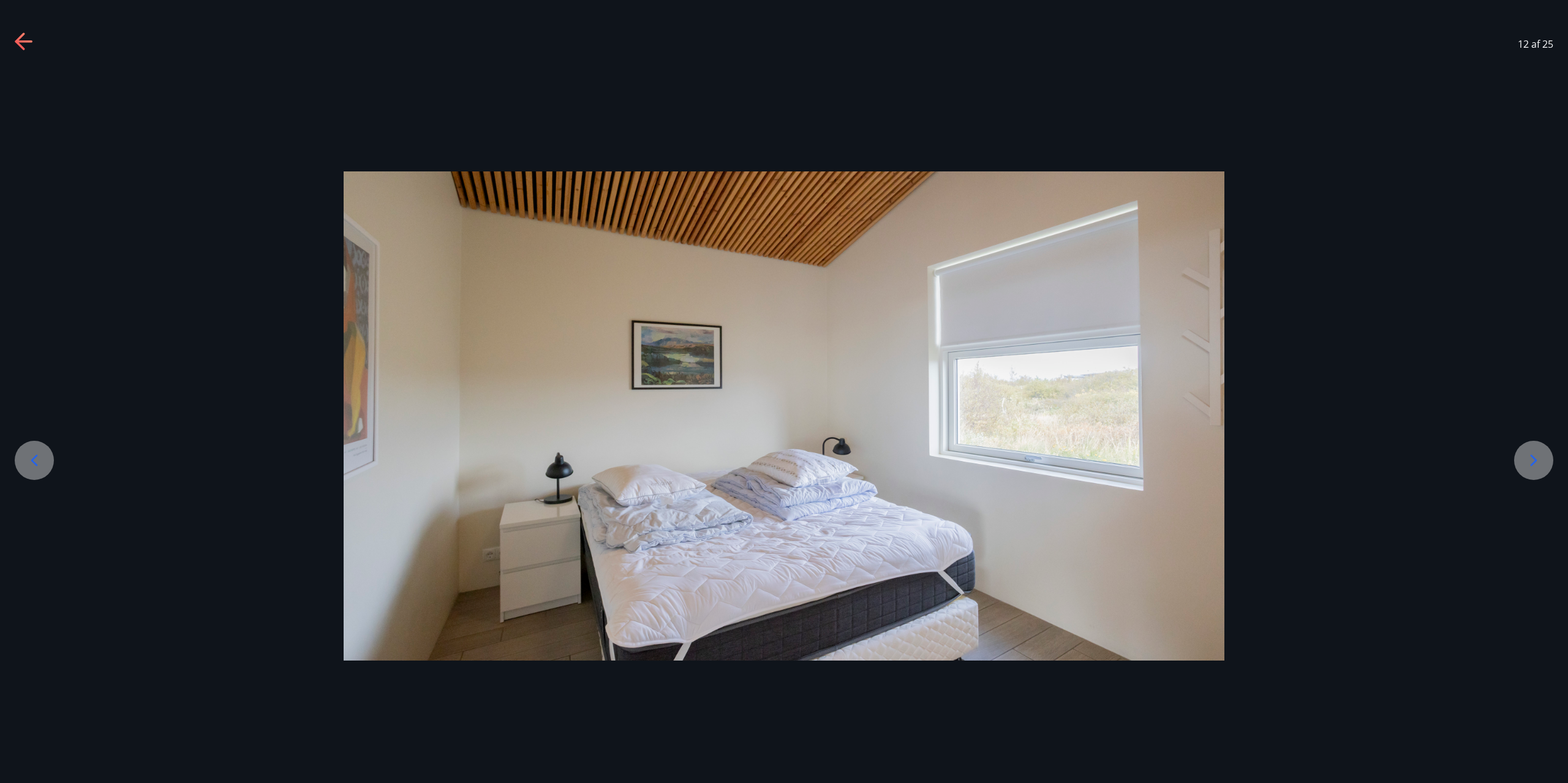
click at [1519, 455] on div at bounding box center [1534, 460] width 39 height 39
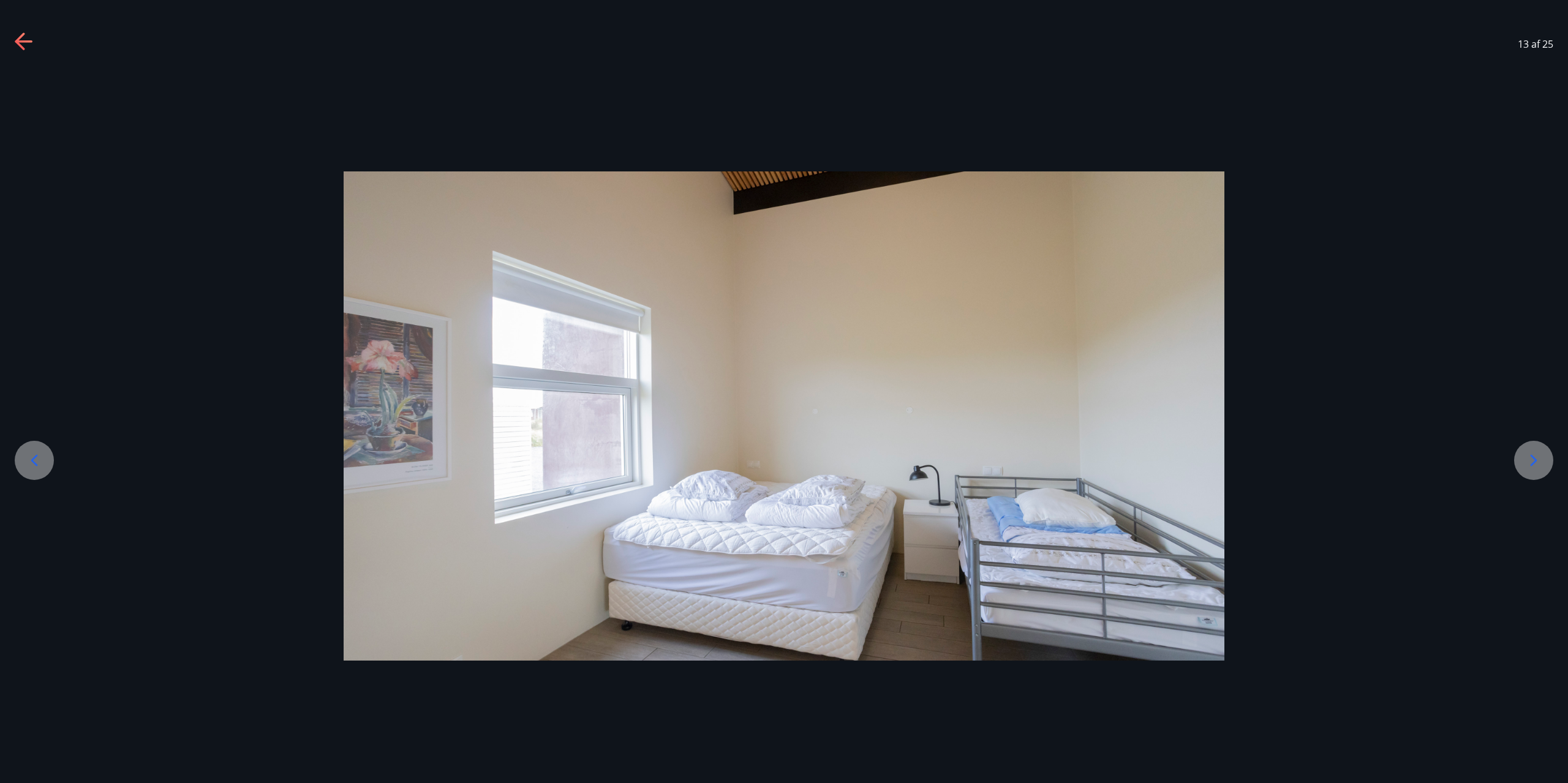
click at [1530, 471] on div at bounding box center [1534, 460] width 39 height 39
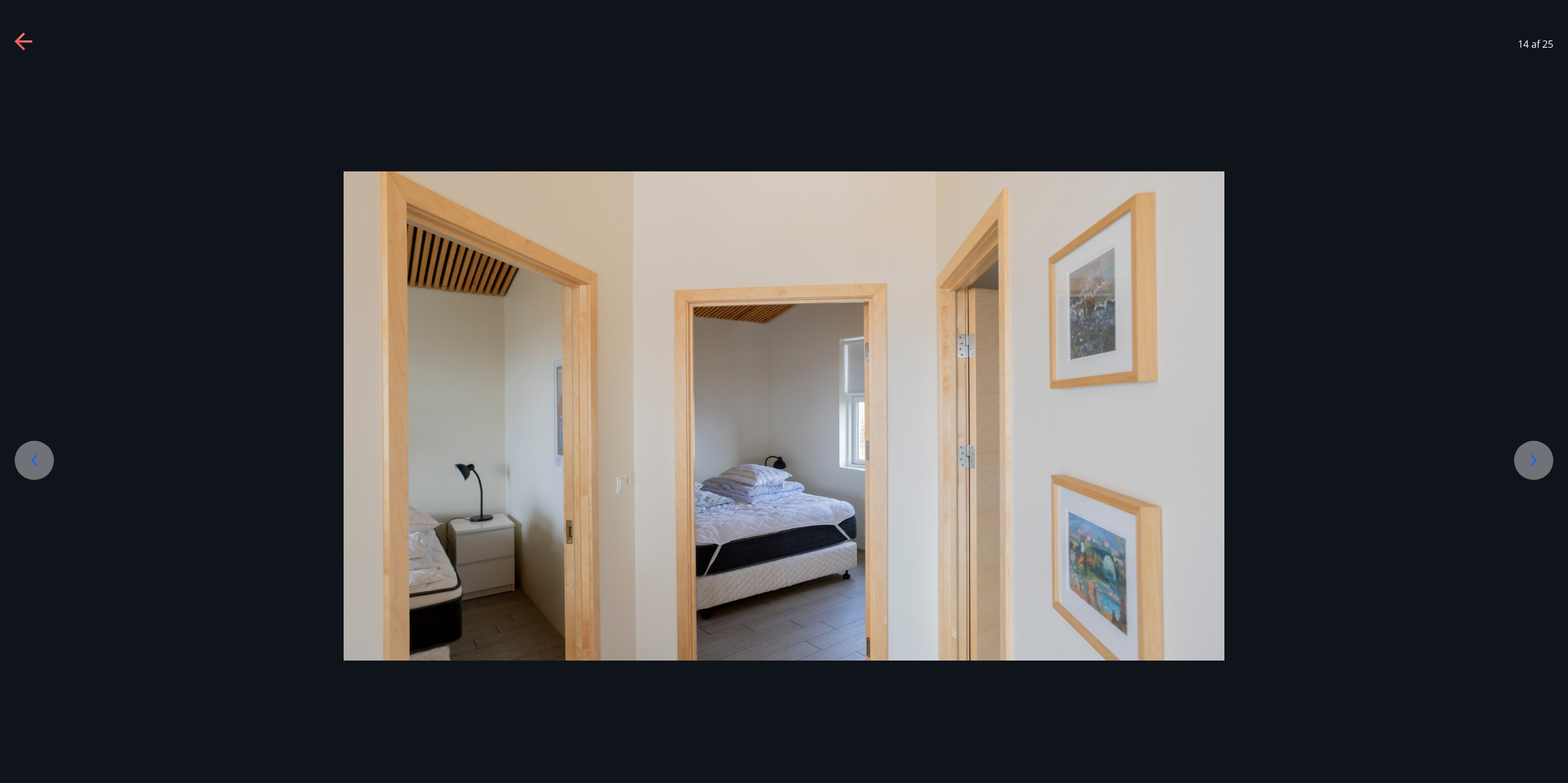
click at [1530, 471] on div at bounding box center [1534, 460] width 39 height 39
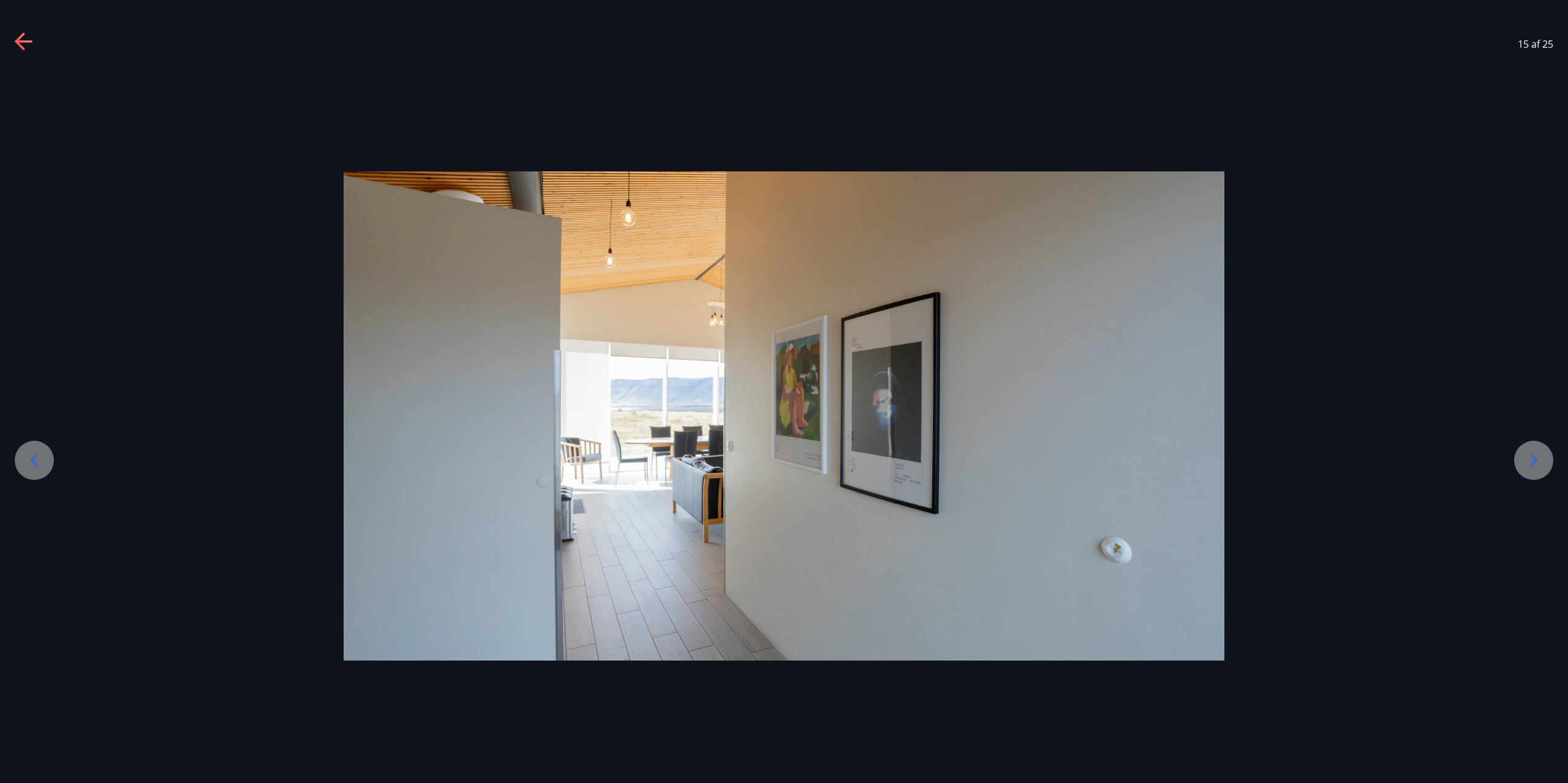
click at [1530, 471] on div at bounding box center [1534, 460] width 39 height 39
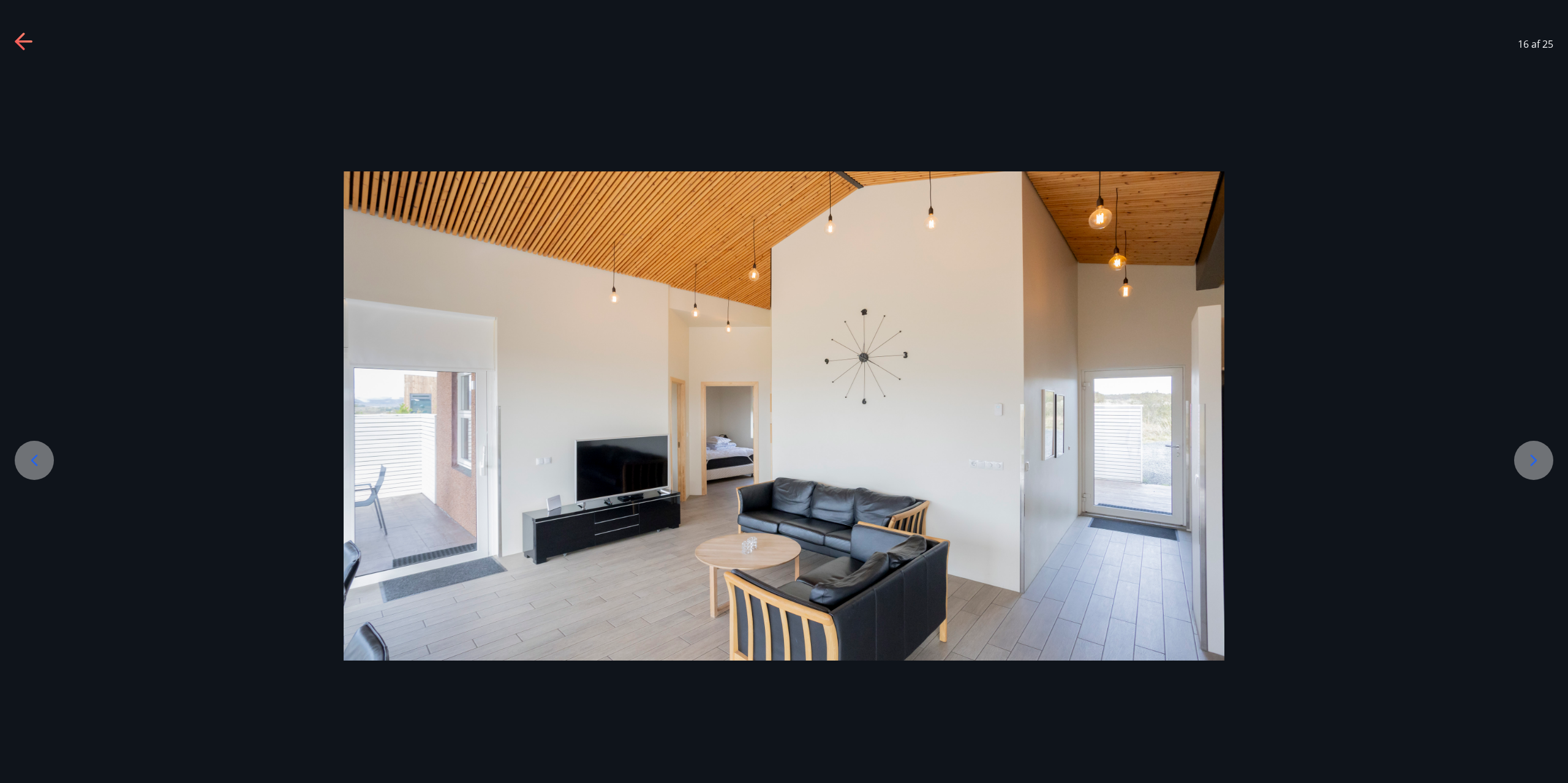
click at [1529, 465] on icon at bounding box center [1533, 460] width 20 height 20
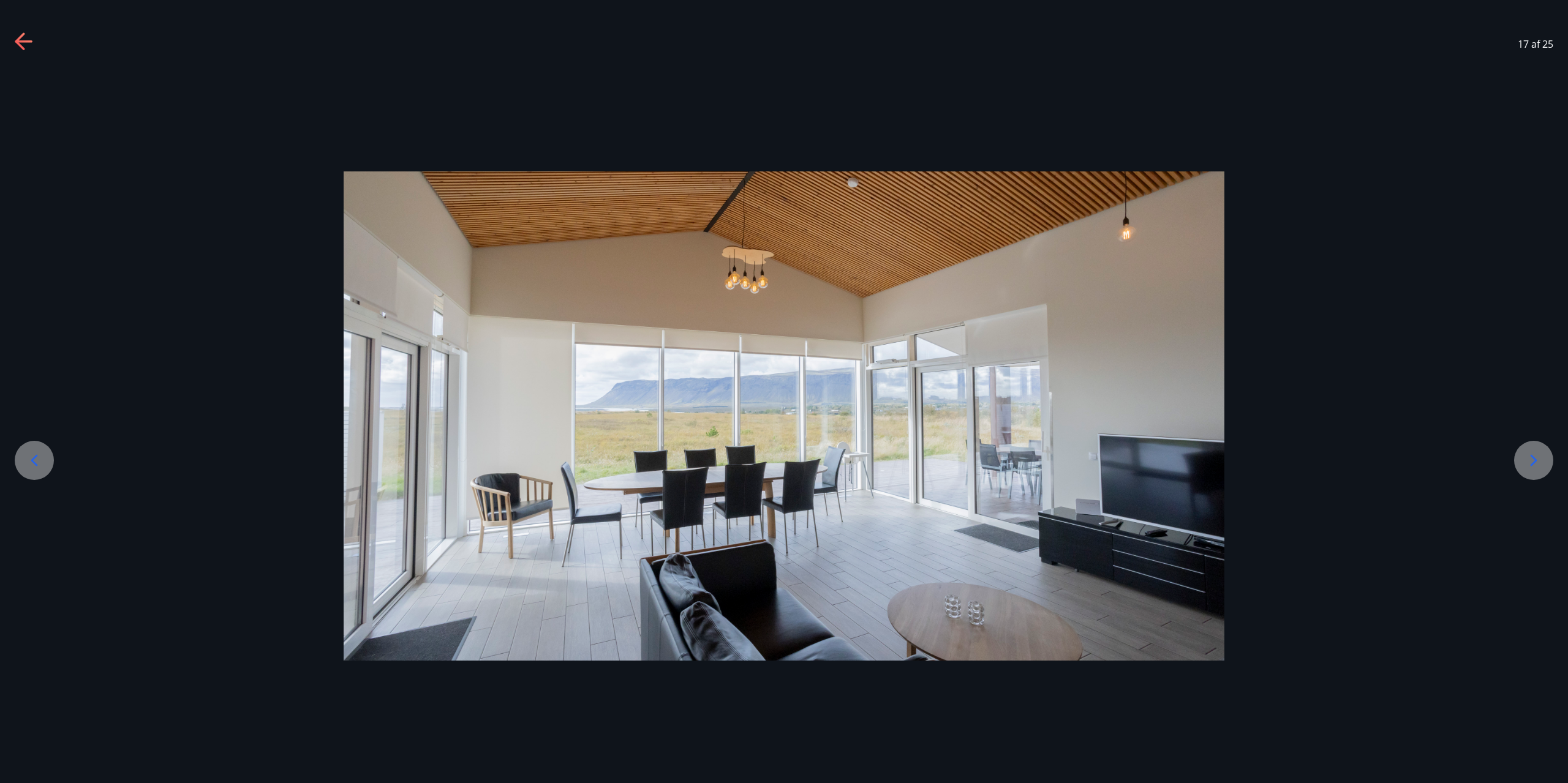
click at [1528, 466] on icon at bounding box center [1533, 460] width 20 height 20
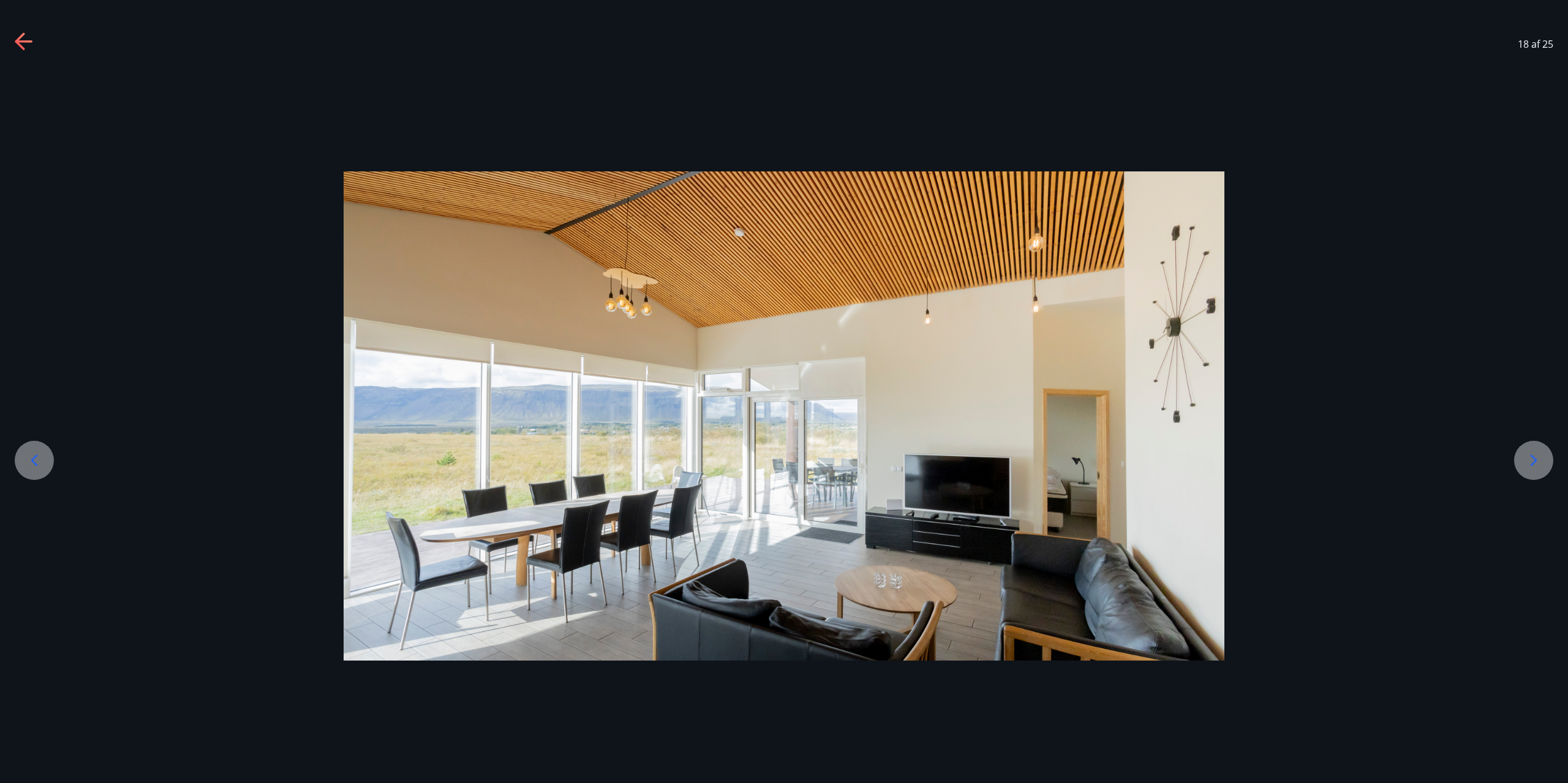
click at [1528, 466] on icon at bounding box center [1533, 460] width 20 height 20
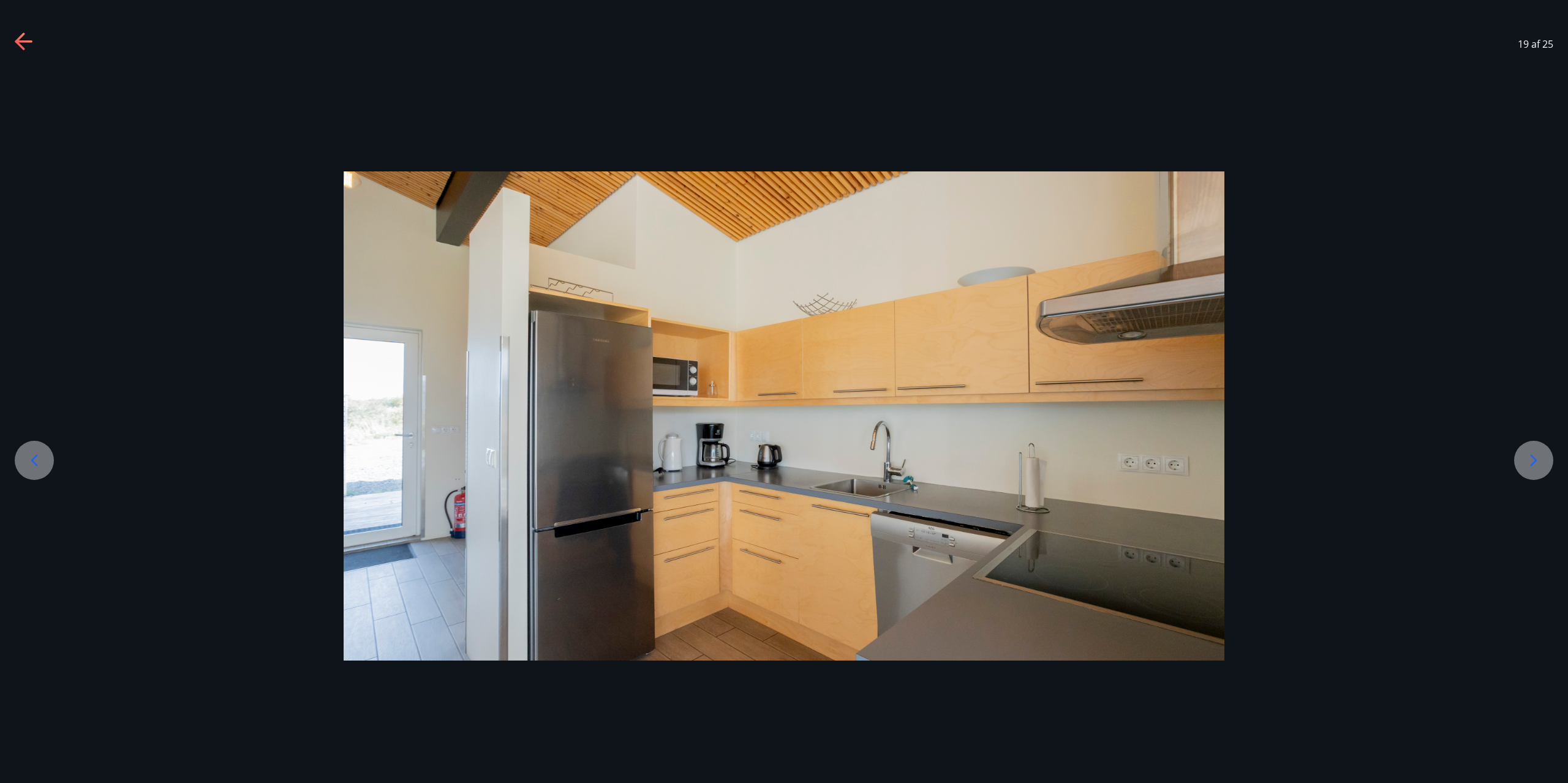
click at [1528, 465] on icon at bounding box center [1533, 460] width 20 height 20
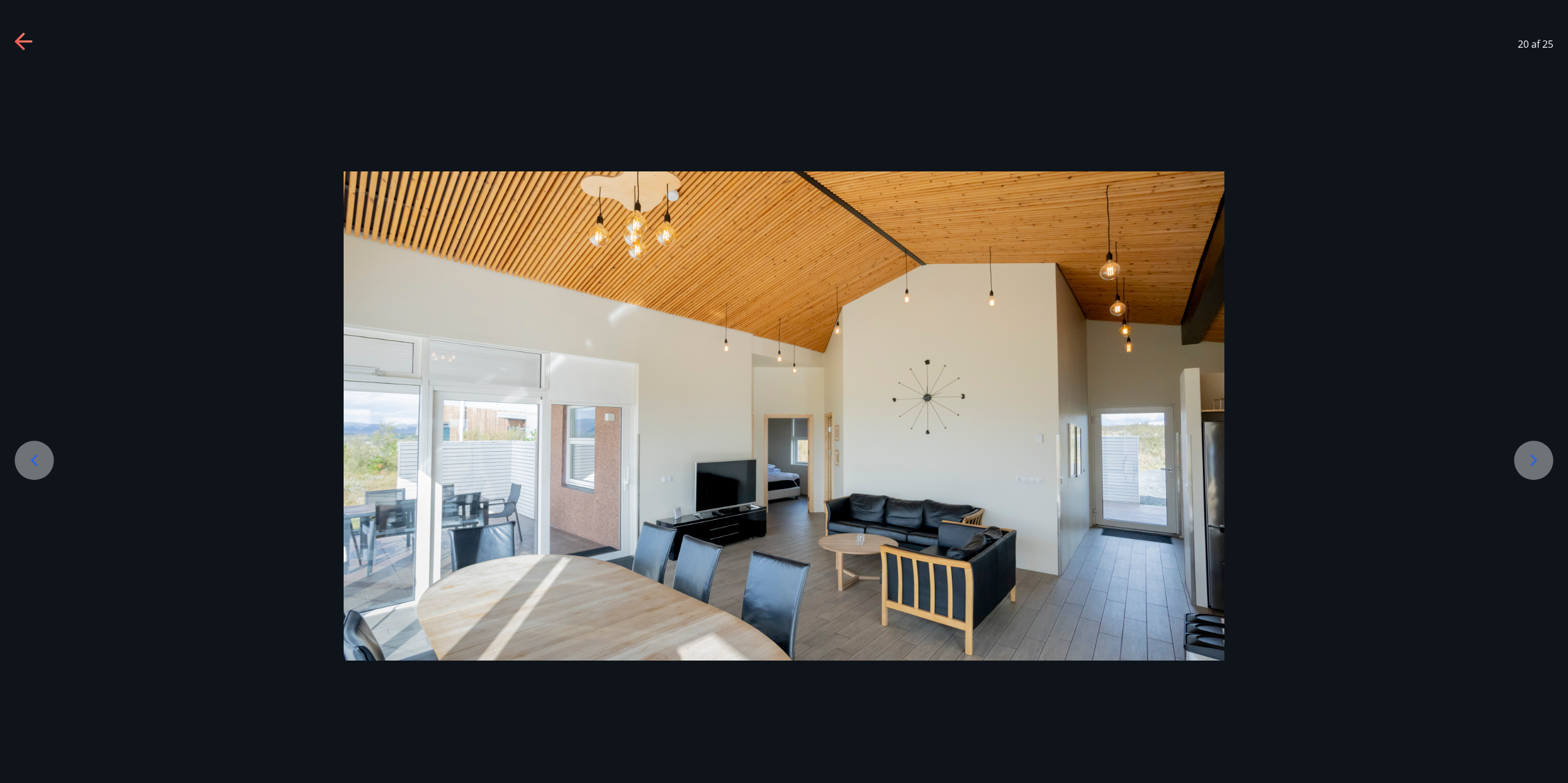
click at [1527, 470] on icon at bounding box center [1533, 460] width 20 height 20
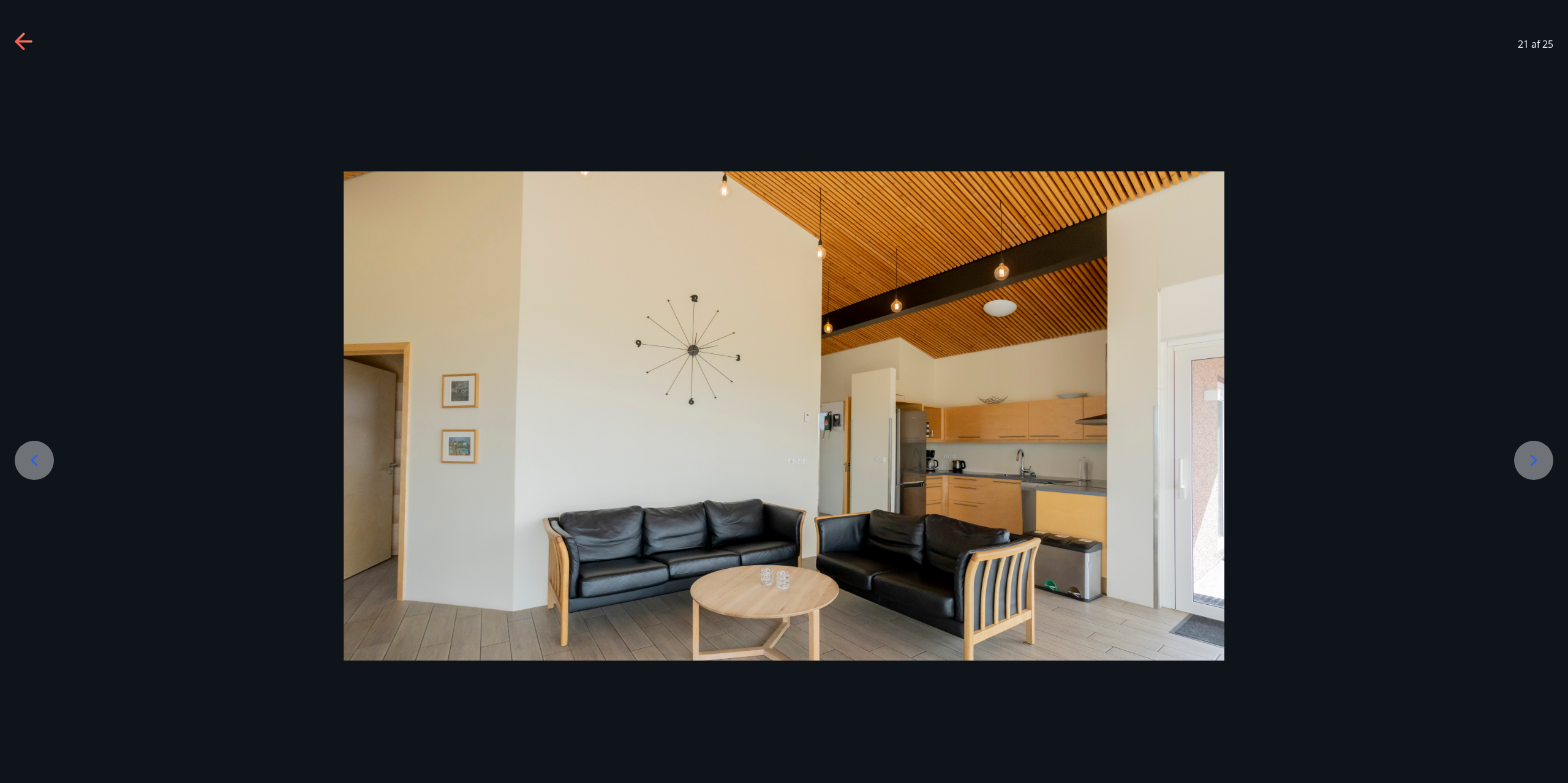
click at [1527, 470] on icon at bounding box center [1533, 460] width 20 height 20
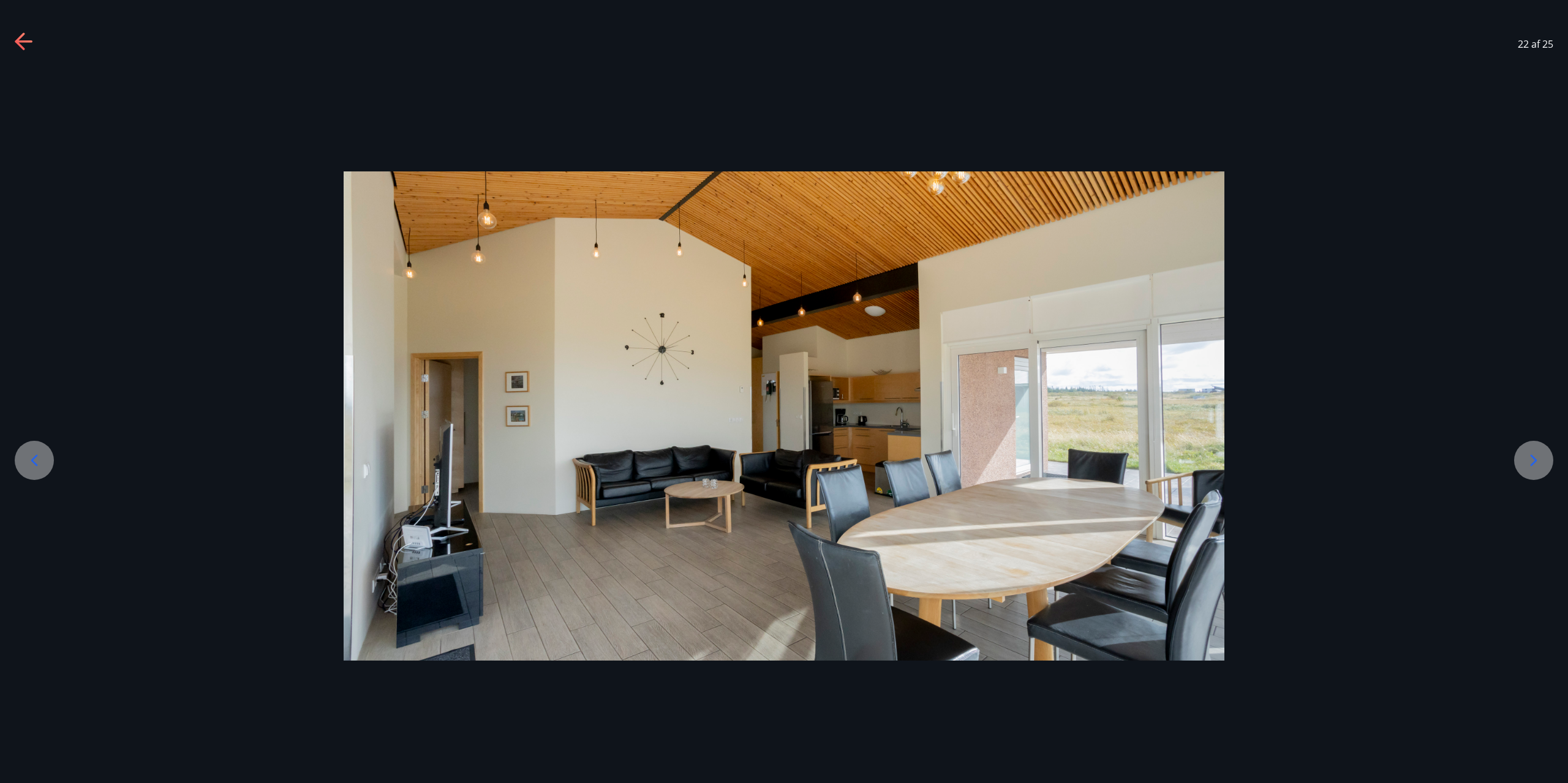
click at [1527, 470] on icon at bounding box center [1533, 460] width 20 height 20
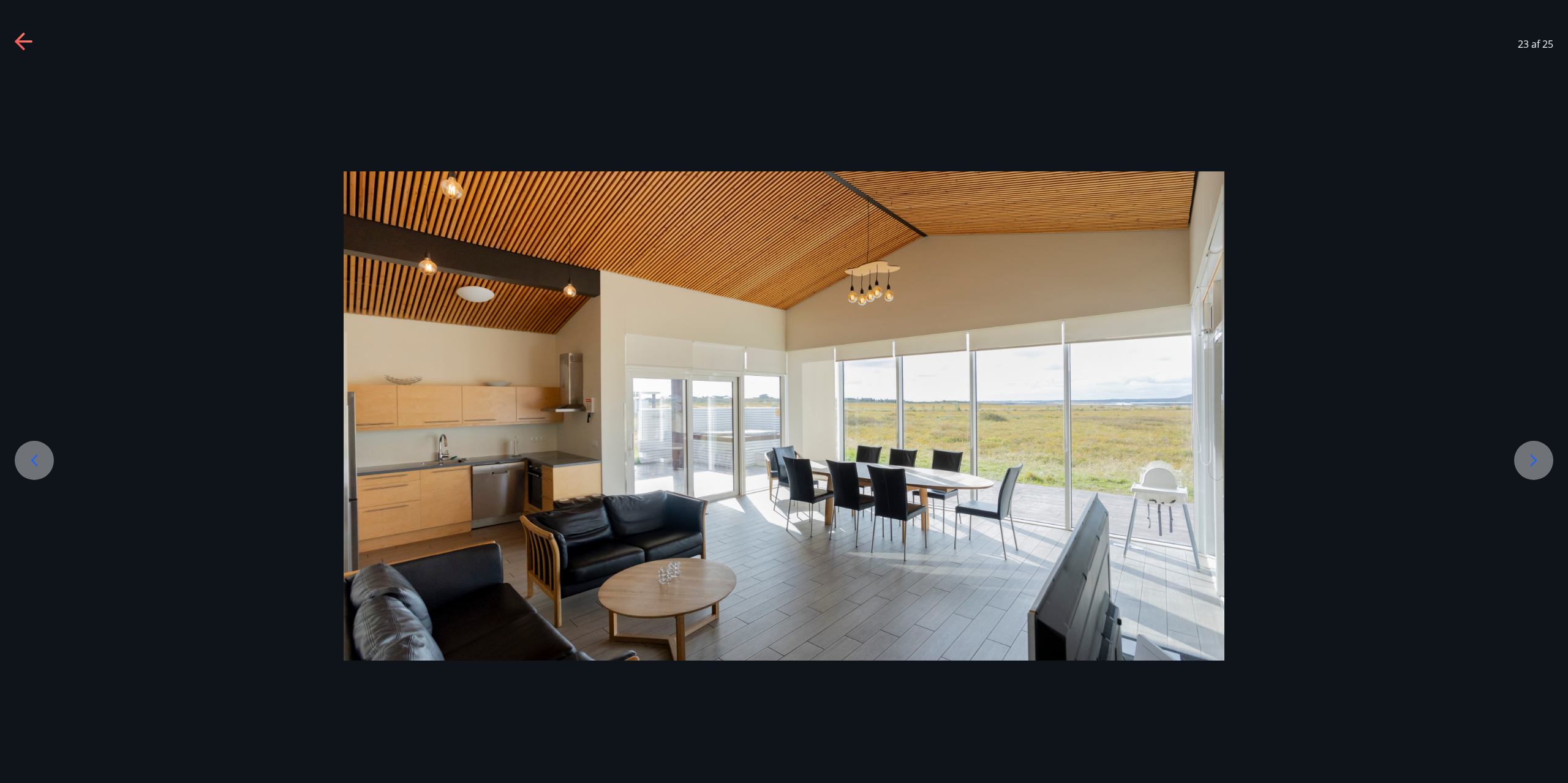
click at [1527, 470] on icon at bounding box center [1533, 460] width 20 height 20
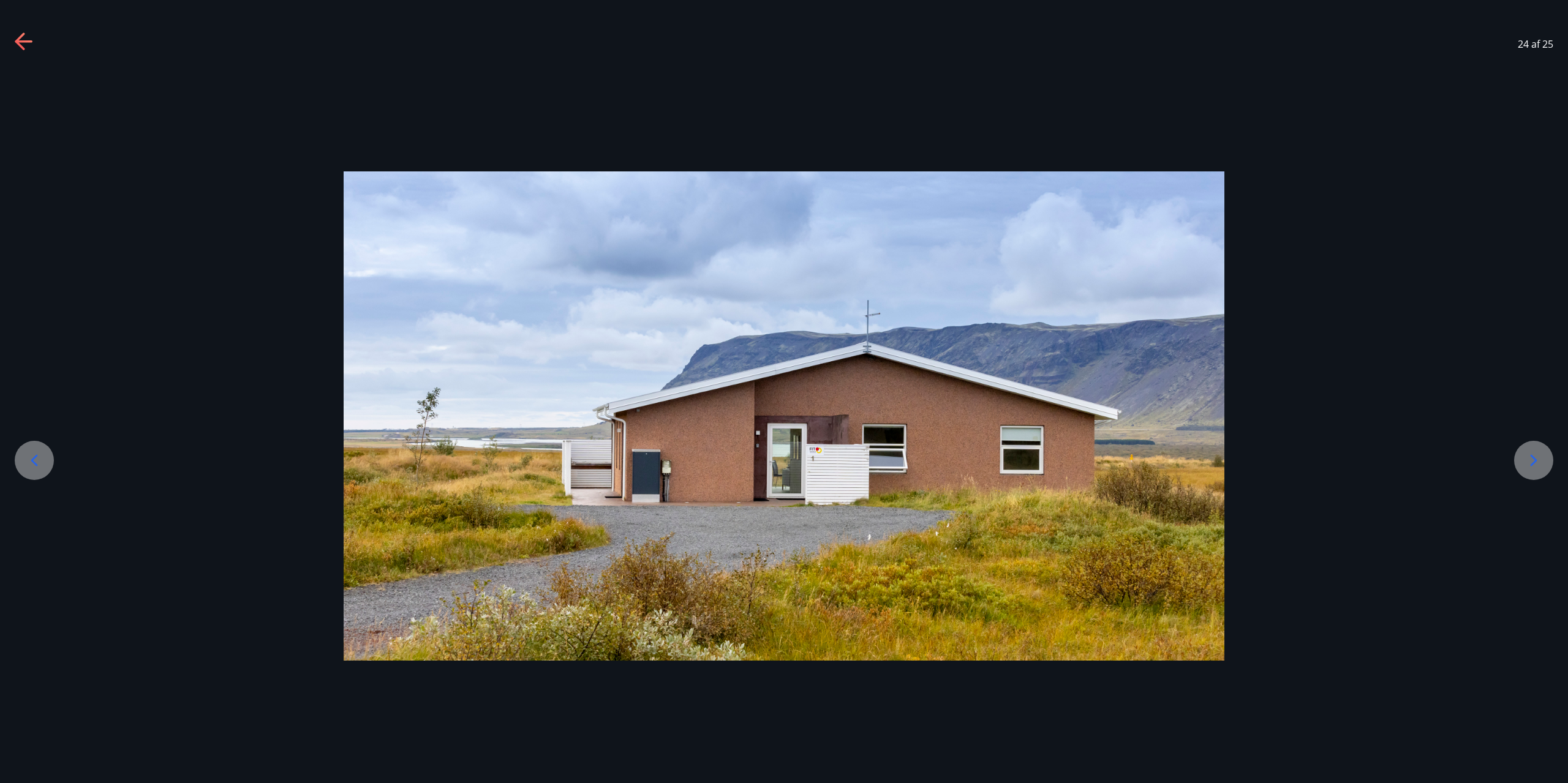
click at [1527, 470] on icon at bounding box center [1533, 460] width 20 height 20
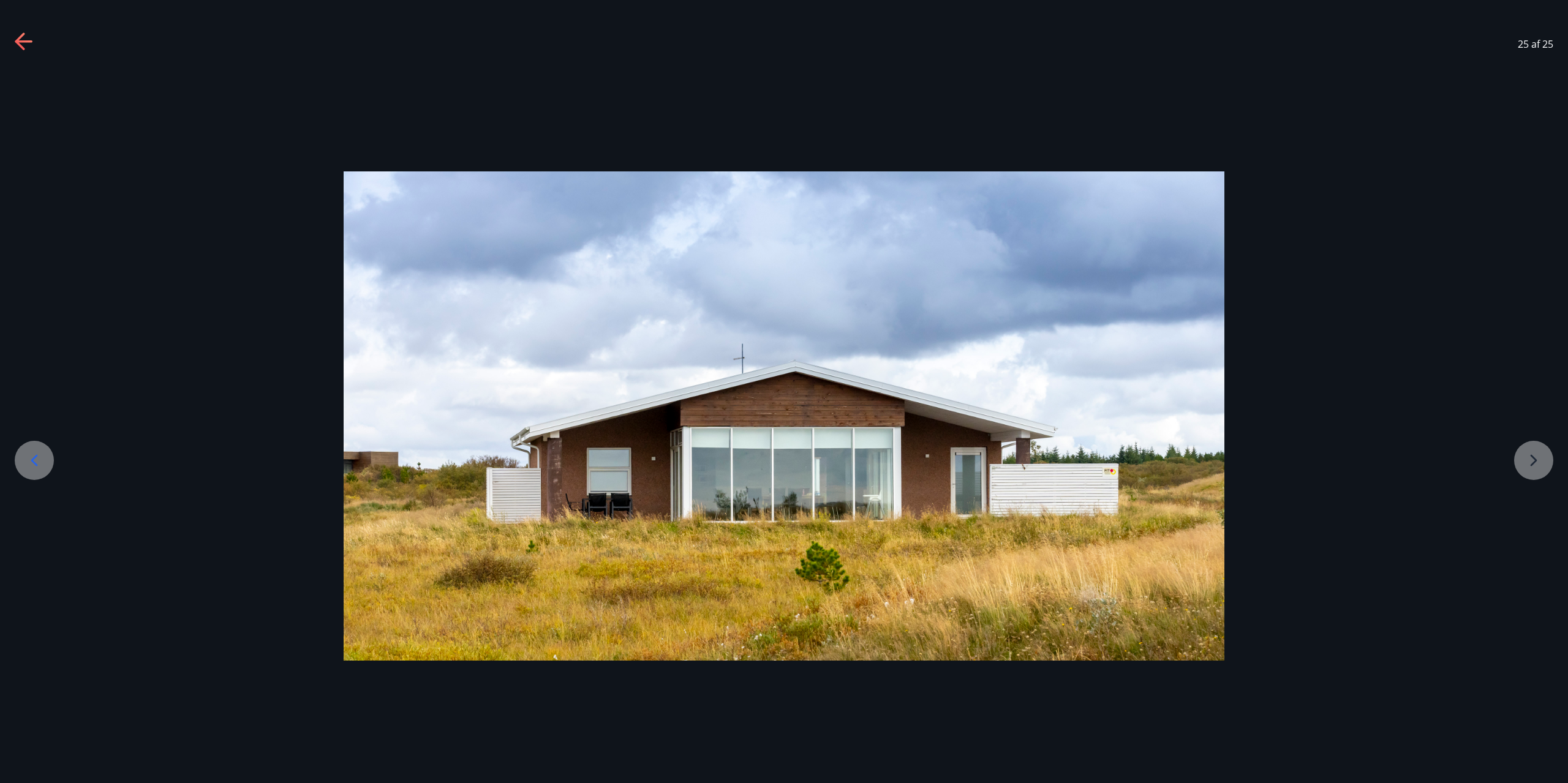
click at [1527, 470] on div at bounding box center [784, 416] width 1568 height 489
